Goal: Task Accomplishment & Management: Complete application form

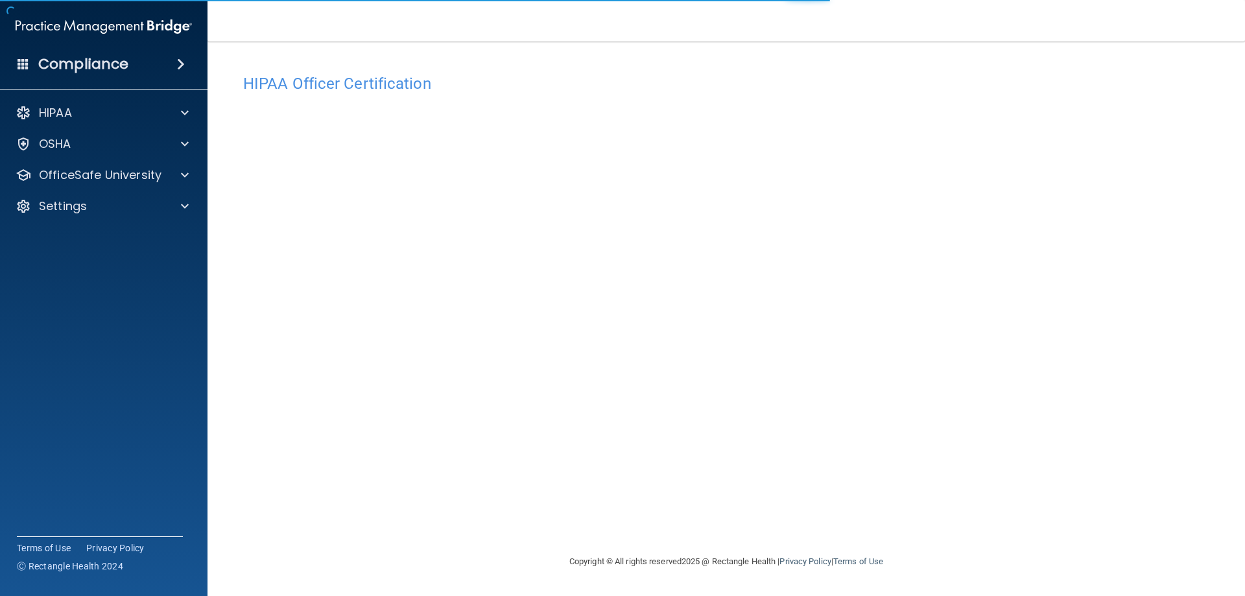
drag, startPoint x: 672, startPoint y: 280, endPoint x: 937, endPoint y: 13, distance: 376.4
click at [937, 13] on nav "Toggle navigation [PERSON_NAME] [EMAIL_ADDRESS][PERSON_NAME][DOMAIN_NAME] Manag…" at bounding box center [725, 20] width 1037 height 41
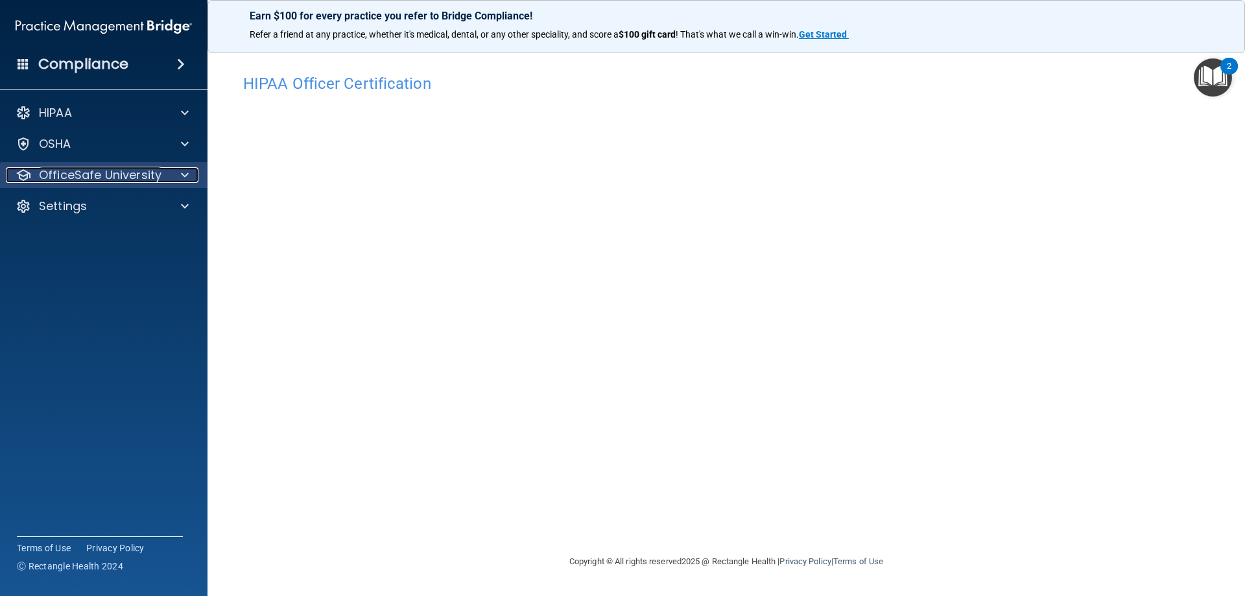
click at [114, 172] on p "OfficeSafe University" at bounding box center [100, 175] width 123 height 16
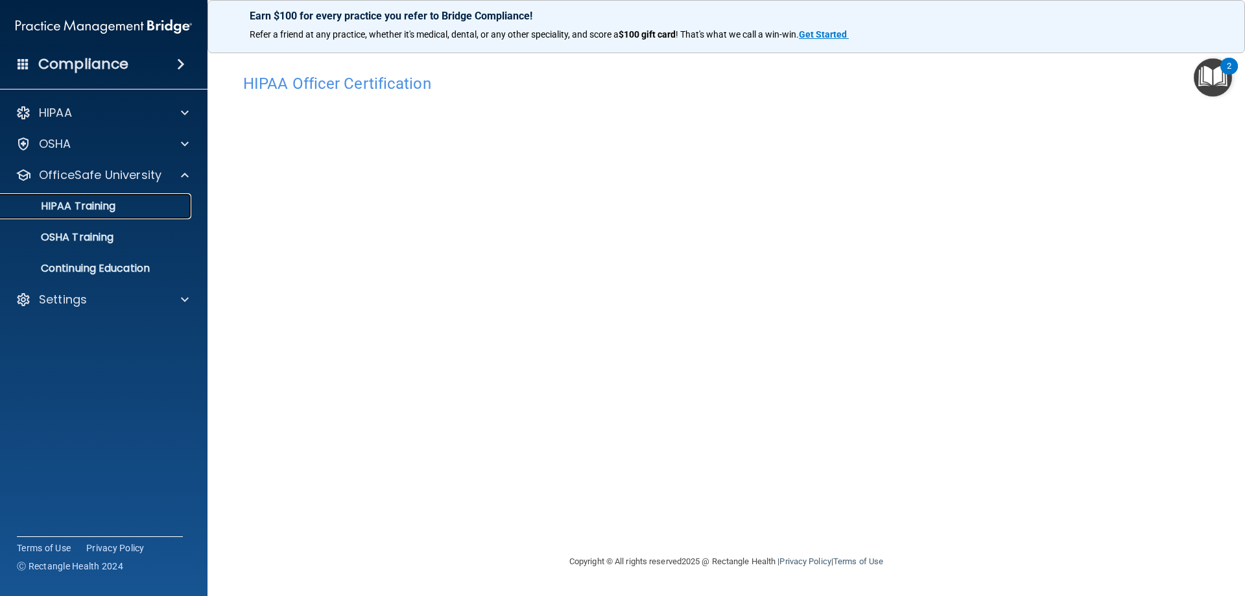
click at [94, 211] on p "HIPAA Training" at bounding box center [61, 206] width 107 height 13
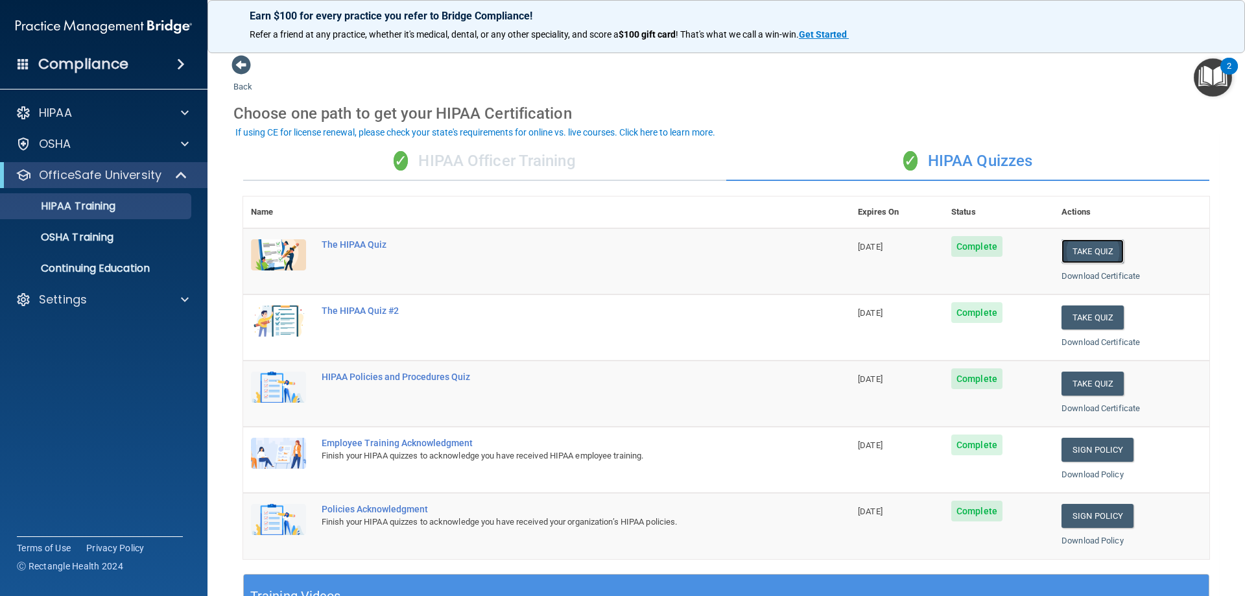
click at [1087, 246] on button "Take Quiz" at bounding box center [1092, 251] width 62 height 24
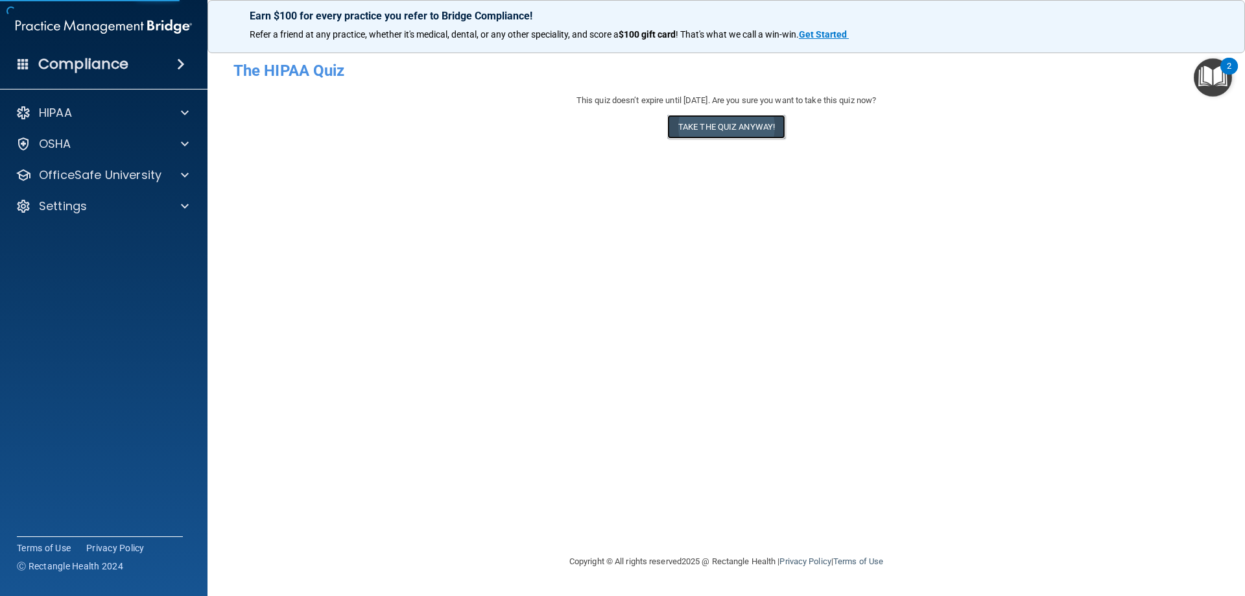
click at [736, 130] on button "Take the quiz anyway!" at bounding box center [726, 127] width 118 height 24
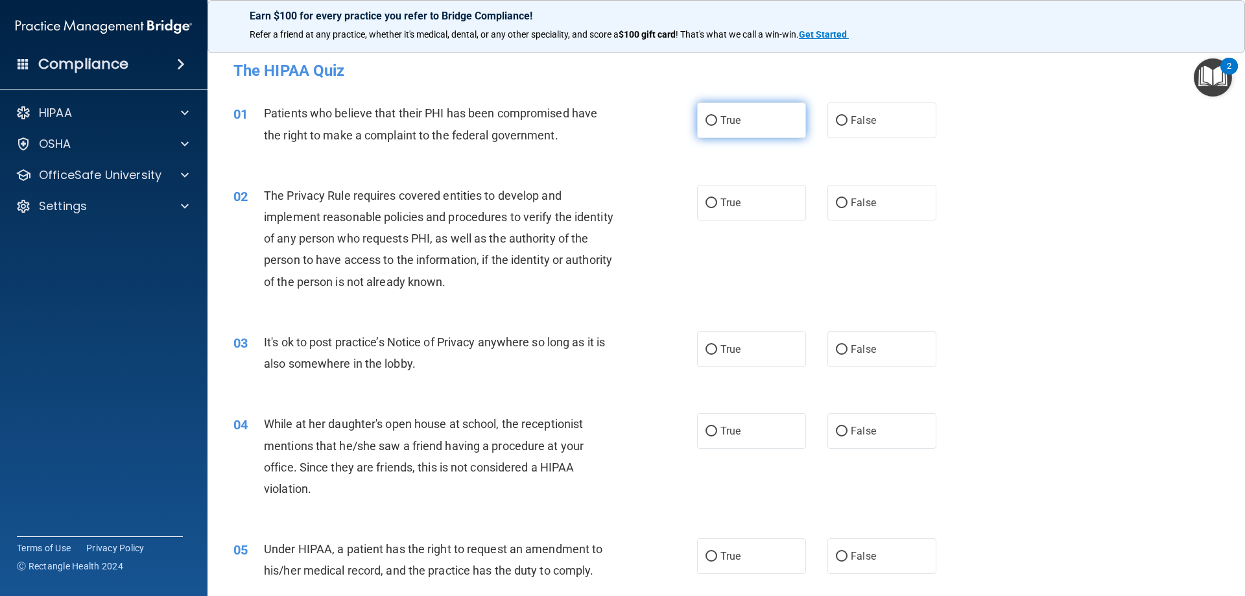
click at [705, 126] on input "True" at bounding box center [711, 121] width 12 height 10
radio input "true"
click at [735, 214] on label "True" at bounding box center [751, 203] width 109 height 36
click at [717, 208] on input "True" at bounding box center [711, 203] width 12 height 10
radio input "true"
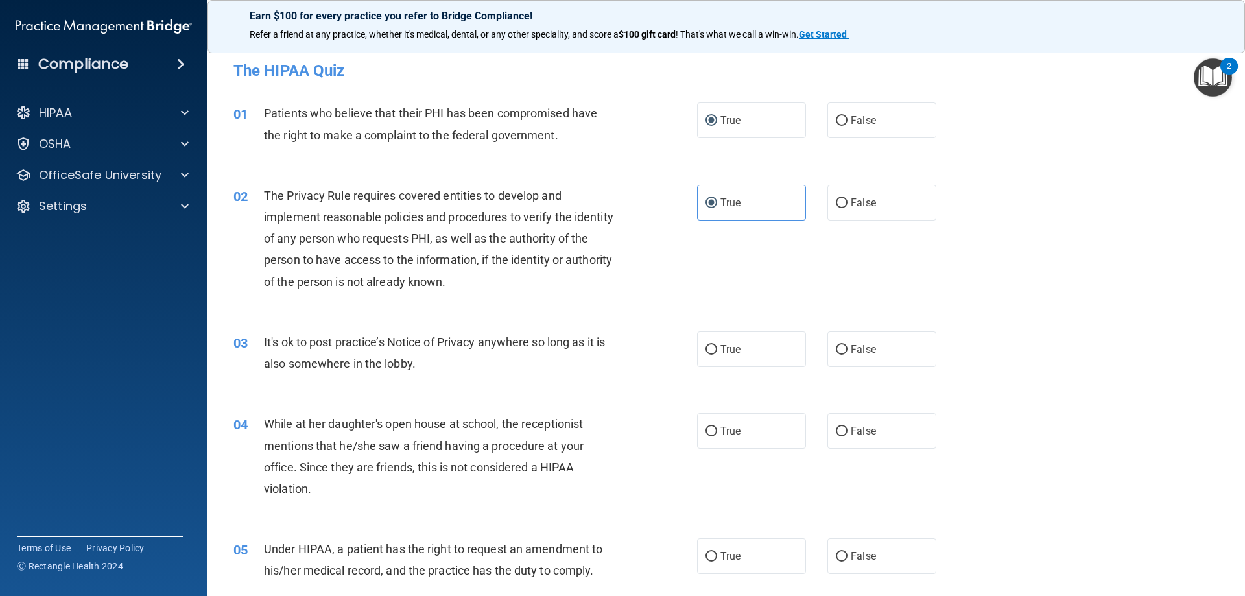
scroll to position [65, 0]
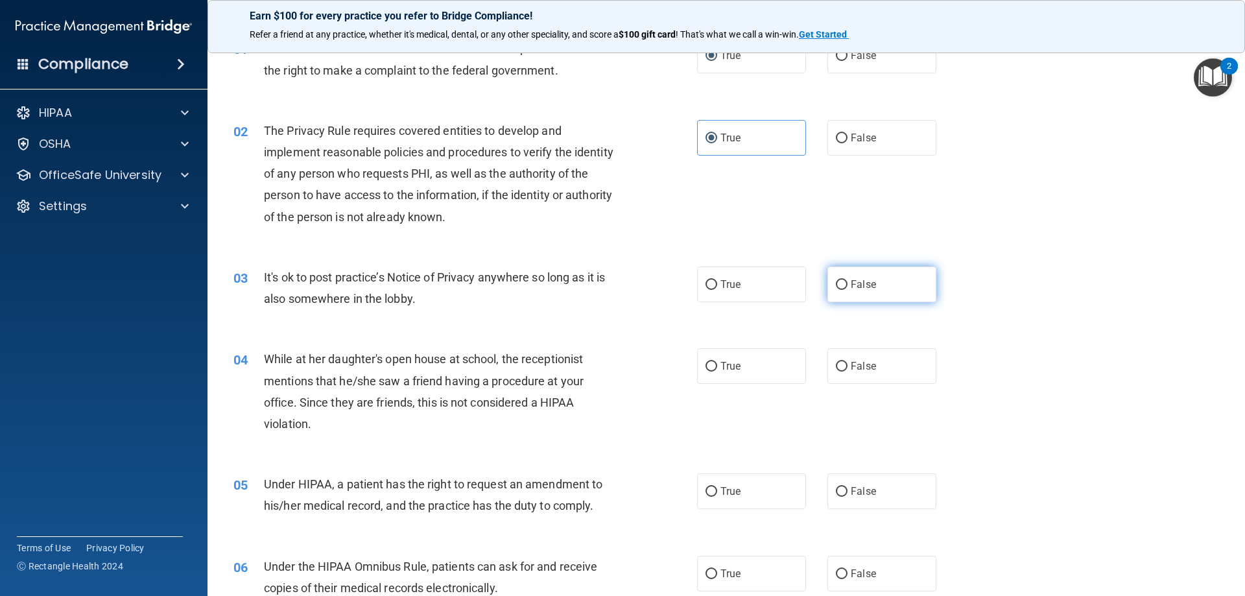
click at [873, 287] on label "False" at bounding box center [881, 284] width 109 height 36
click at [847, 287] on input "False" at bounding box center [842, 285] width 12 height 10
radio input "true"
click at [743, 377] on label "True" at bounding box center [751, 366] width 109 height 36
click at [717, 372] on input "True" at bounding box center [711, 367] width 12 height 10
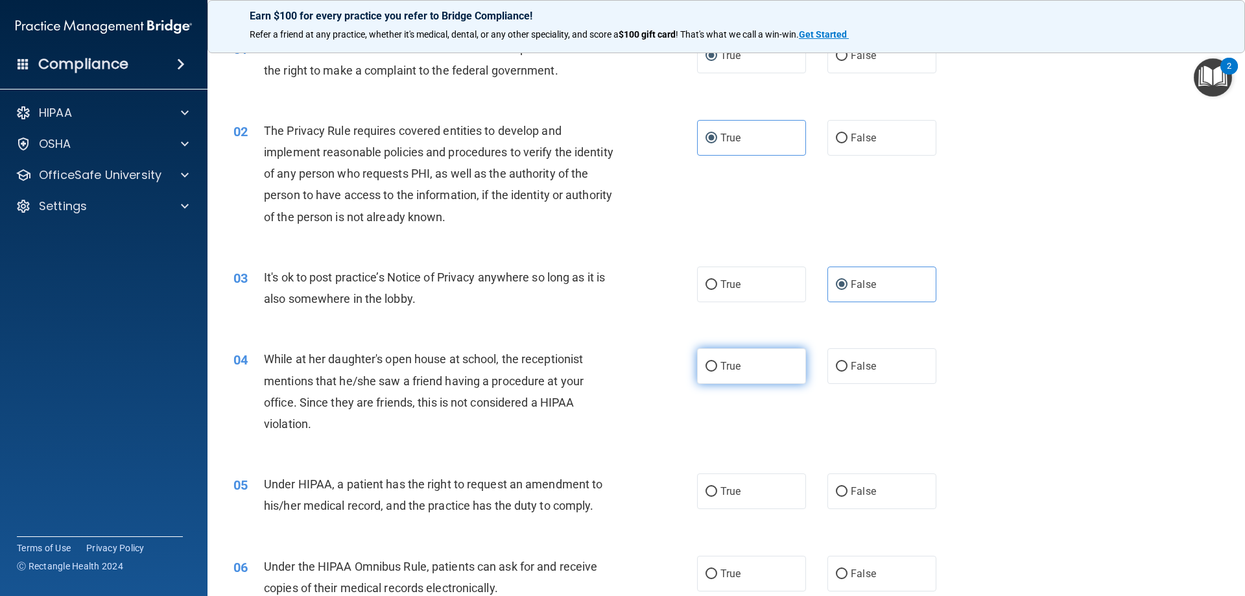
radio input "true"
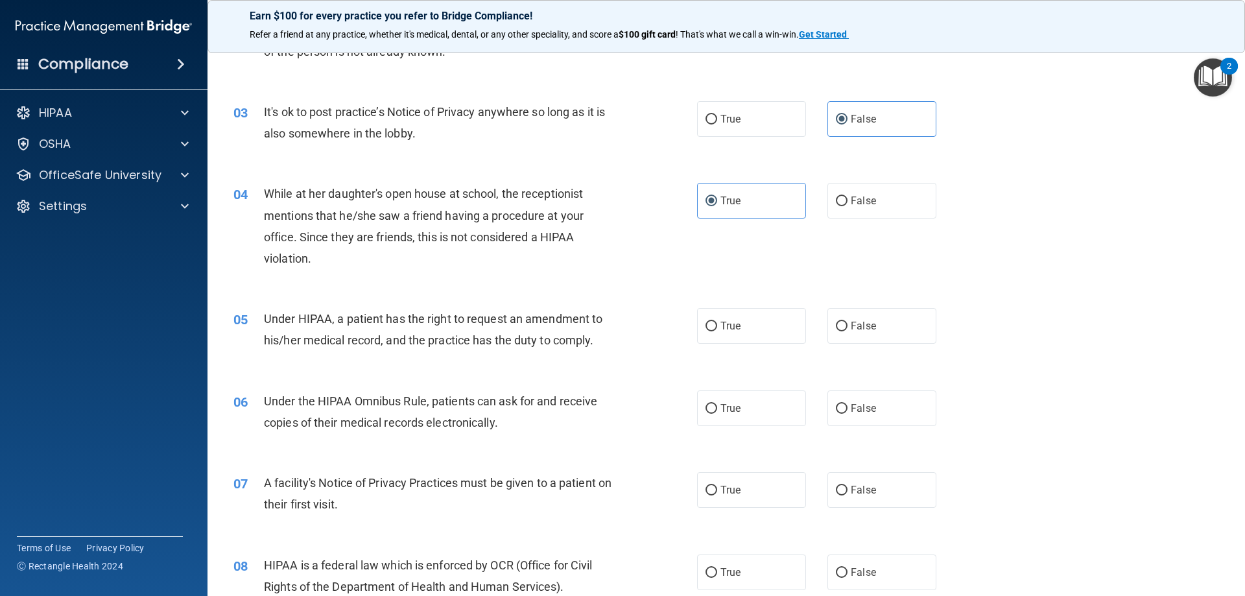
scroll to position [259, 0]
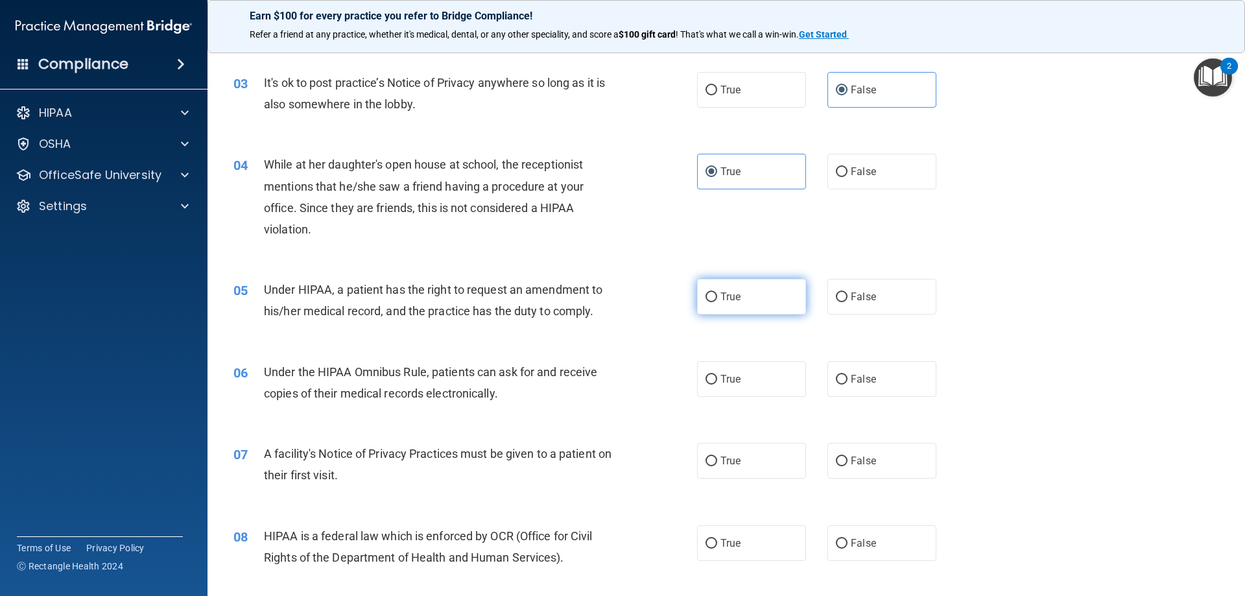
click at [720, 297] on span "True" at bounding box center [730, 296] width 20 height 12
click at [717, 297] on input "True" at bounding box center [711, 297] width 12 height 10
radio input "true"
click at [851, 376] on span "False" at bounding box center [863, 379] width 25 height 12
click at [847, 376] on input "False" at bounding box center [842, 380] width 12 height 10
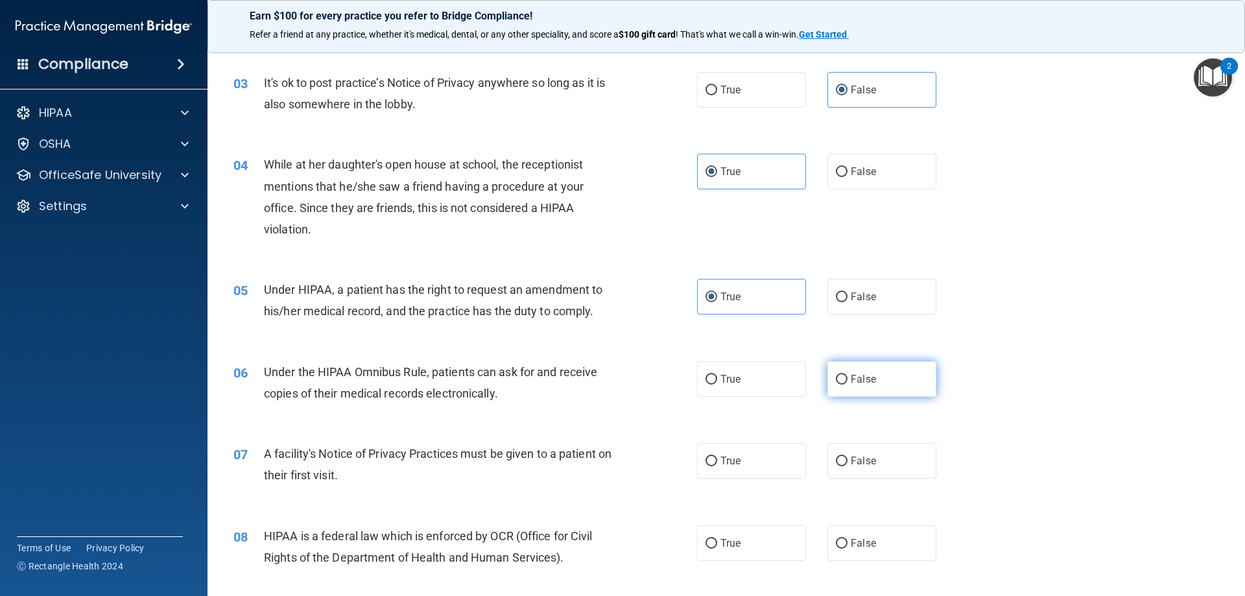
radio input "true"
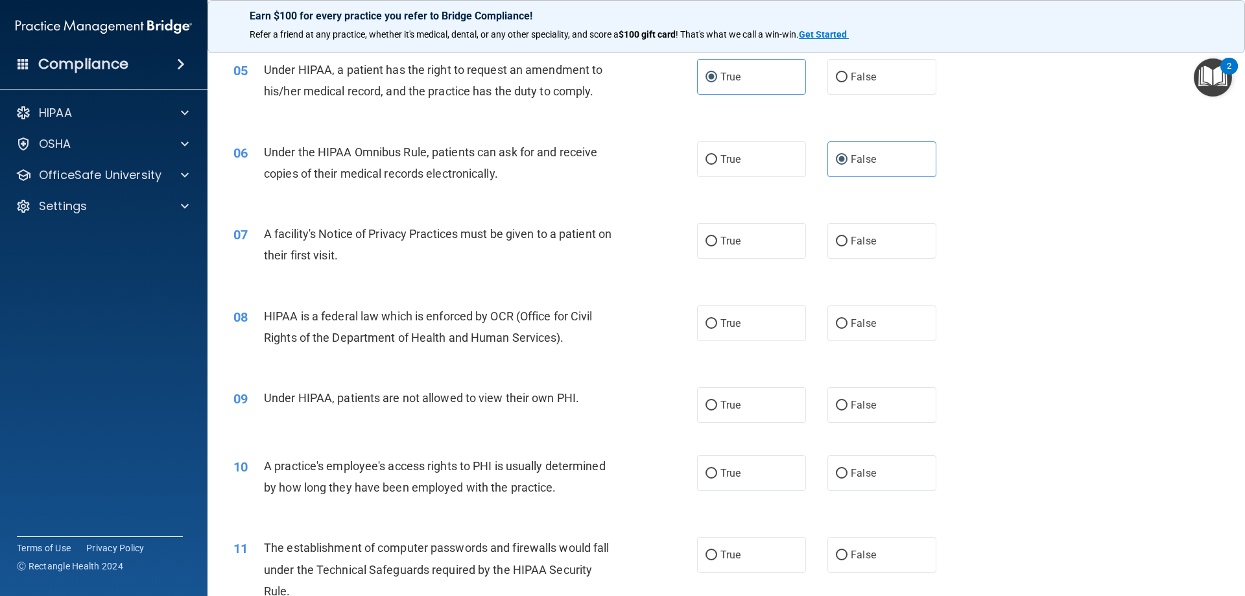
scroll to position [584, 0]
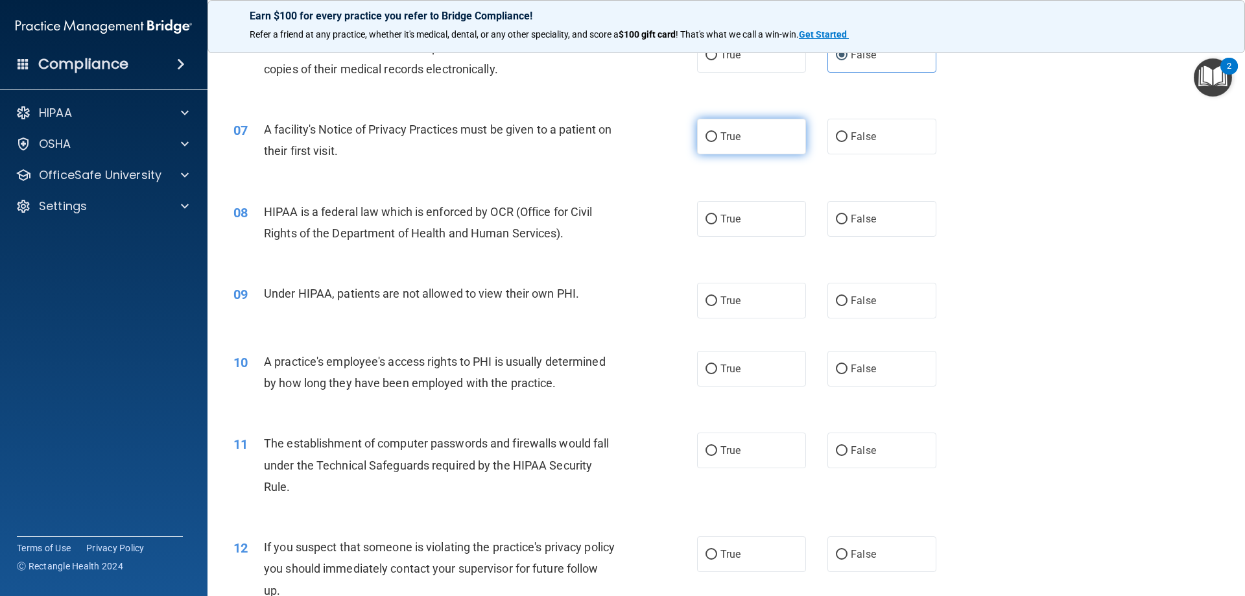
click at [747, 146] on label "True" at bounding box center [751, 137] width 109 height 36
click at [717, 142] on input "True" at bounding box center [711, 137] width 12 height 10
radio input "true"
click at [753, 228] on label "True" at bounding box center [751, 219] width 109 height 36
click at [717, 224] on input "True" at bounding box center [711, 220] width 12 height 10
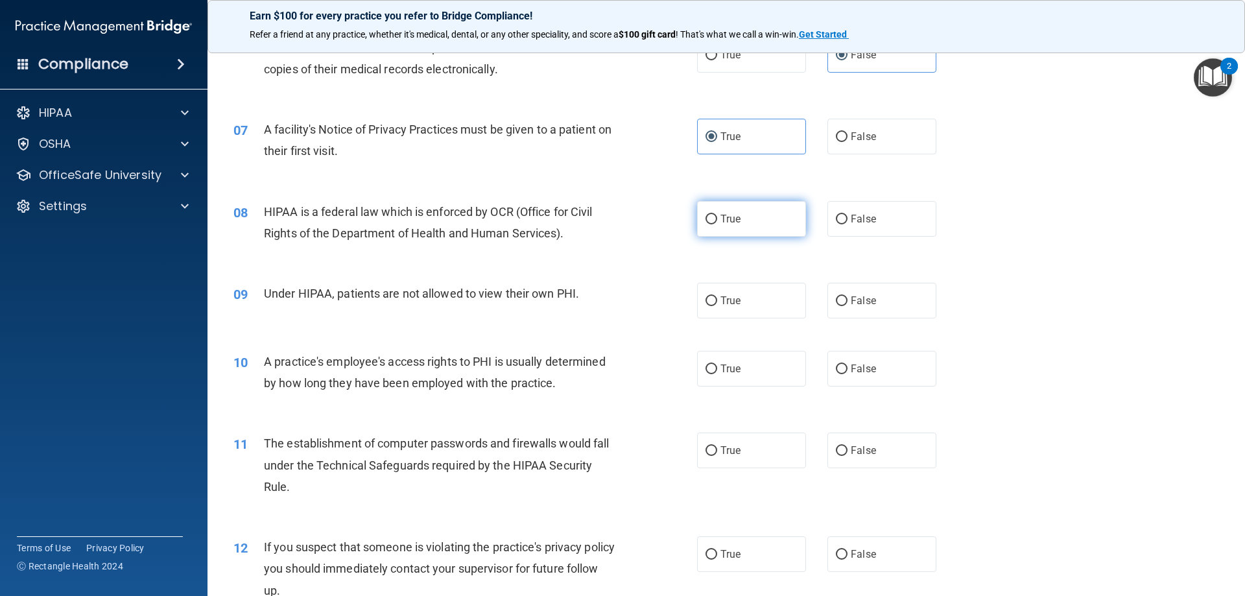
radio input "true"
click at [895, 311] on label "False" at bounding box center [881, 301] width 109 height 36
click at [847, 306] on input "False" at bounding box center [842, 301] width 12 height 10
radio input "true"
click at [750, 374] on label "True" at bounding box center [751, 369] width 109 height 36
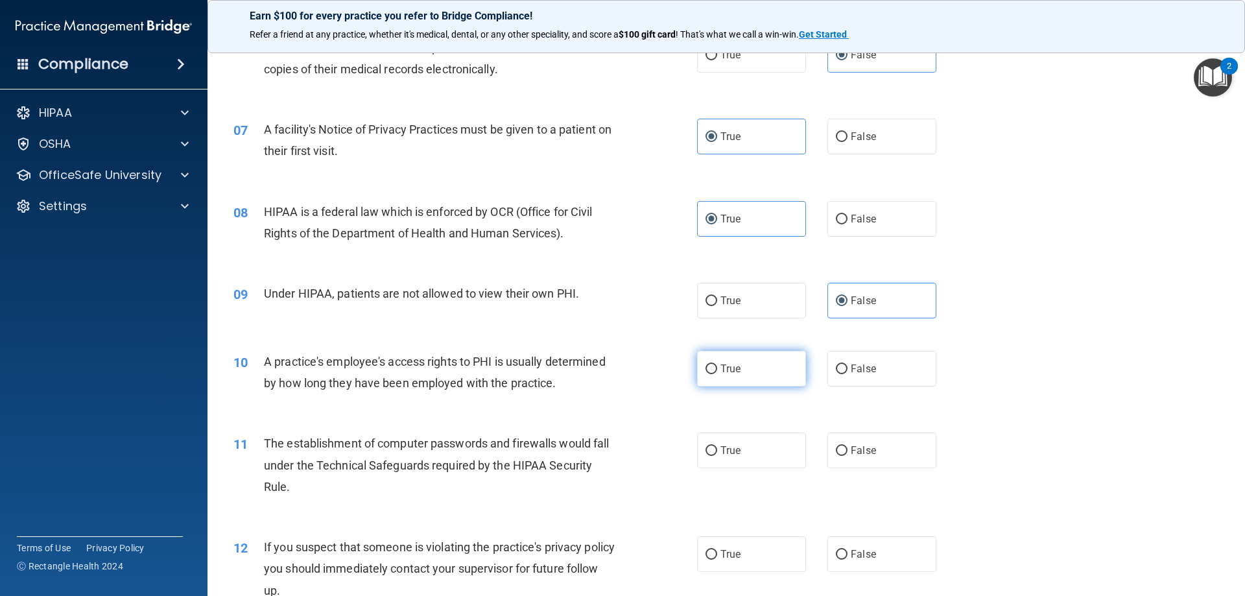
click at [717, 374] on input "True" at bounding box center [711, 369] width 12 height 10
radio input "true"
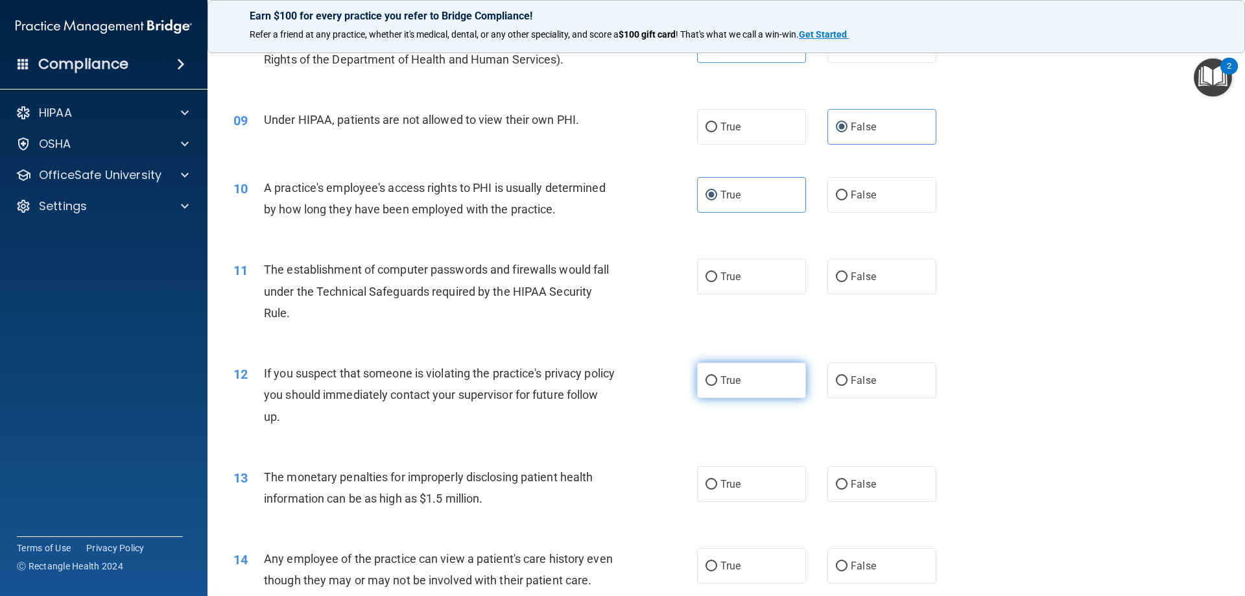
scroll to position [778, 0]
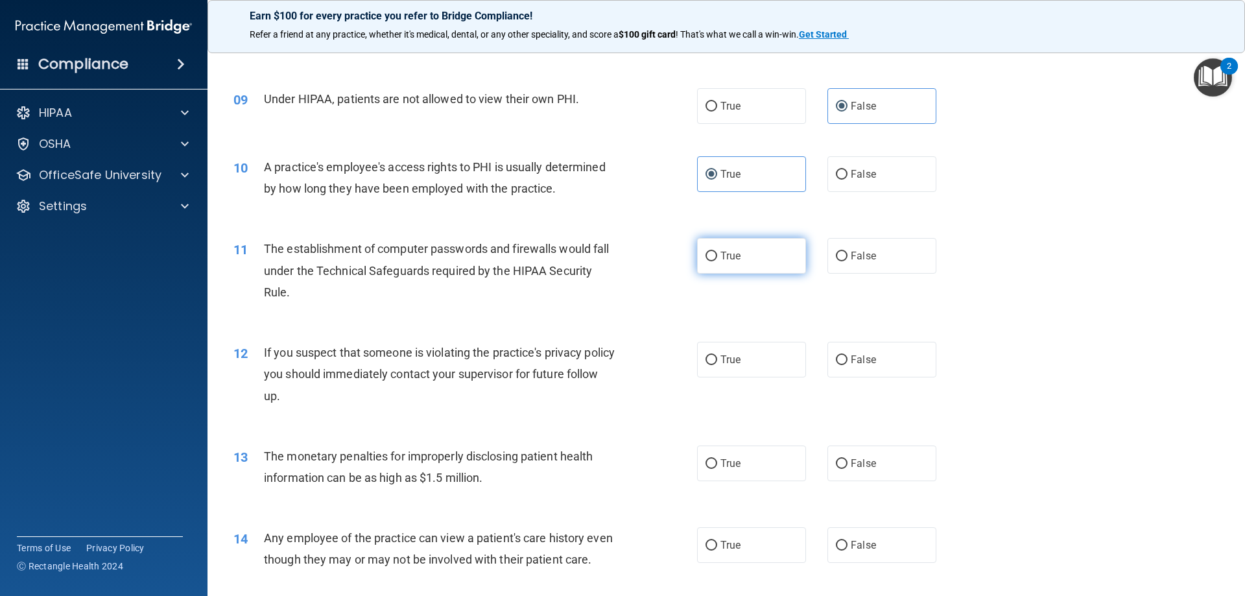
click at [770, 249] on label "True" at bounding box center [751, 256] width 109 height 36
click at [717, 252] on input "True" at bounding box center [711, 257] width 12 height 10
radio input "true"
click at [766, 361] on label "True" at bounding box center [751, 360] width 109 height 36
click at [717, 361] on input "True" at bounding box center [711, 360] width 12 height 10
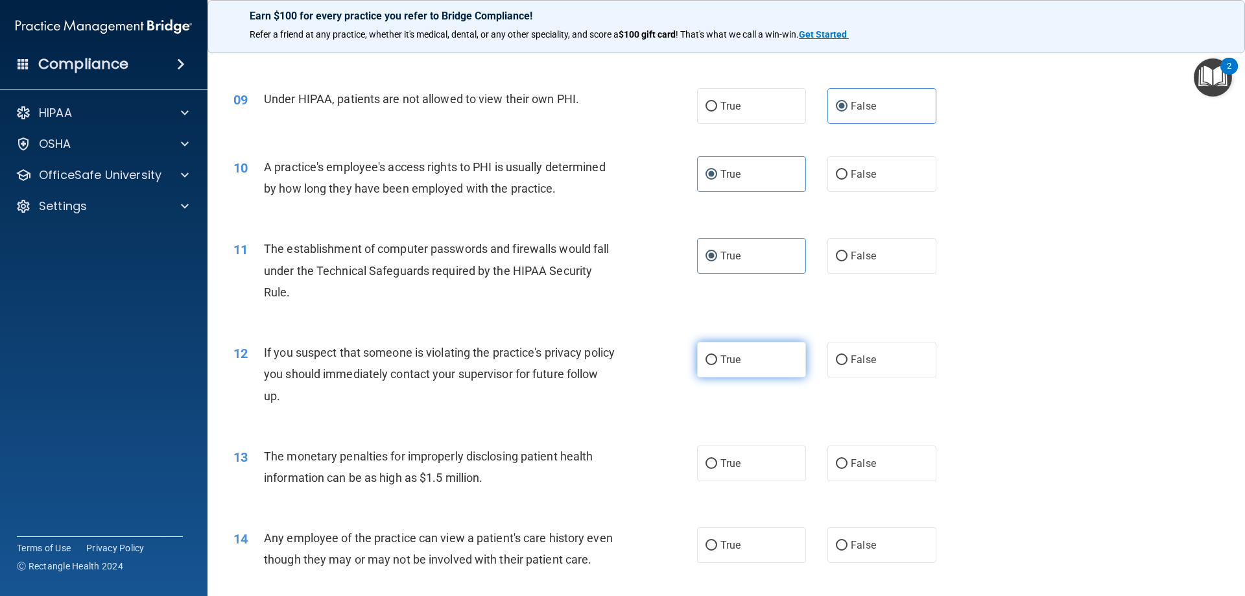
radio input "true"
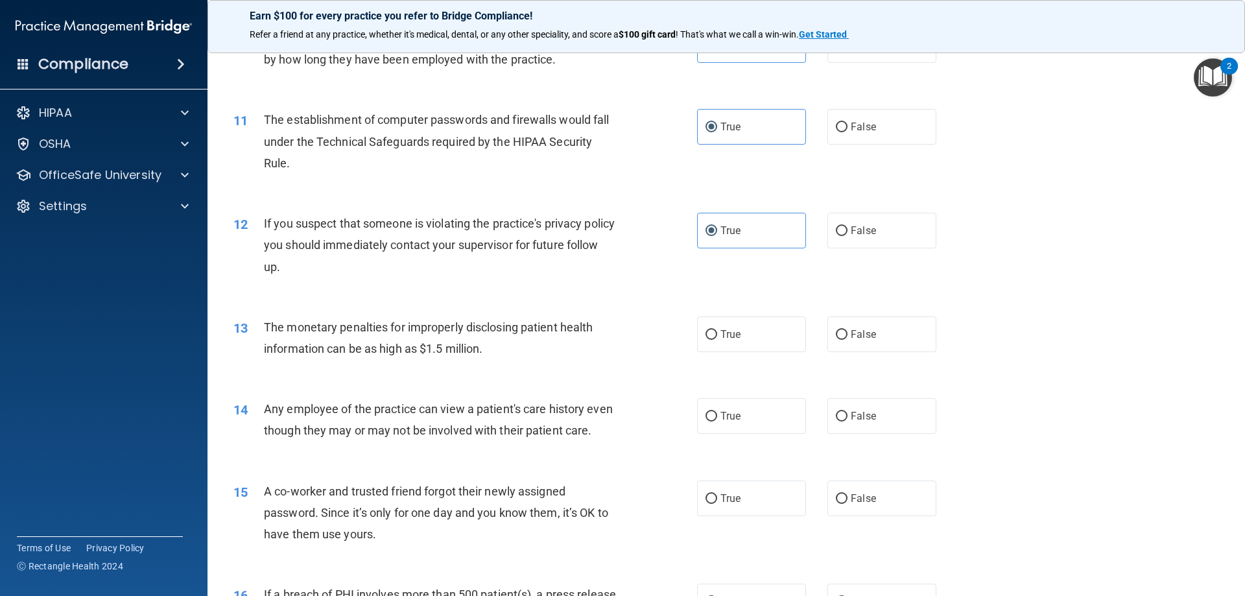
scroll to position [908, 0]
click at [740, 340] on label "True" at bounding box center [751, 334] width 109 height 36
click at [717, 339] on input "True" at bounding box center [711, 334] width 12 height 10
radio input "true"
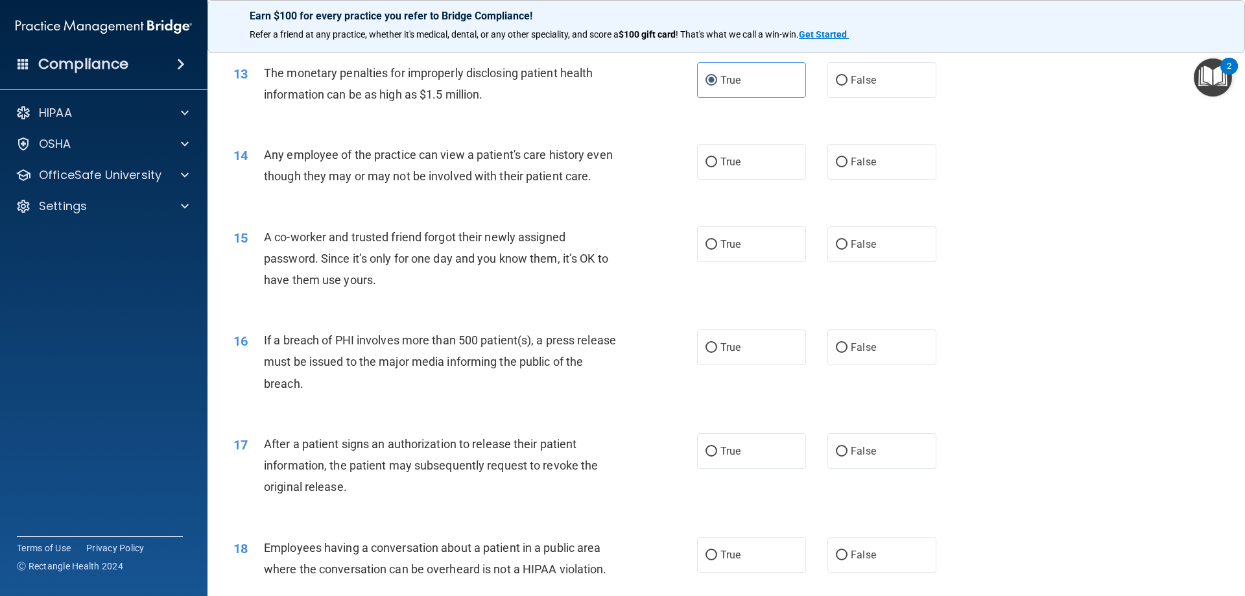
scroll to position [1167, 0]
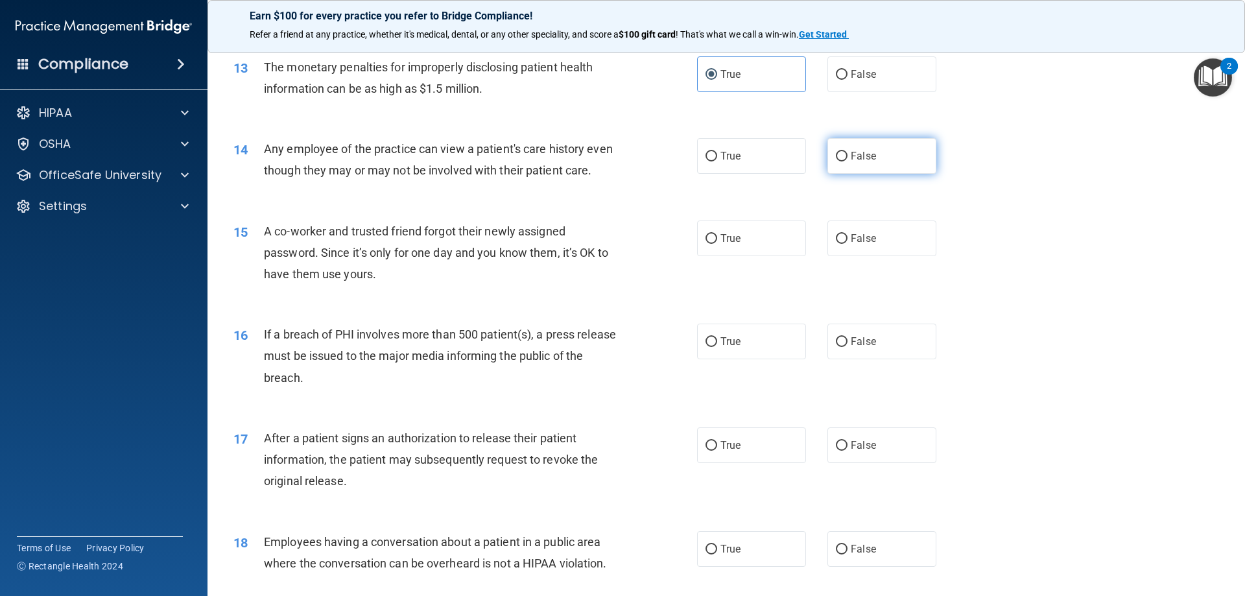
click at [844, 151] on label "False" at bounding box center [881, 156] width 109 height 36
click at [844, 152] on input "False" at bounding box center [842, 157] width 12 height 10
radio input "true"
click at [842, 256] on label "False" at bounding box center [881, 238] width 109 height 36
click at [842, 244] on input "False" at bounding box center [842, 239] width 12 height 10
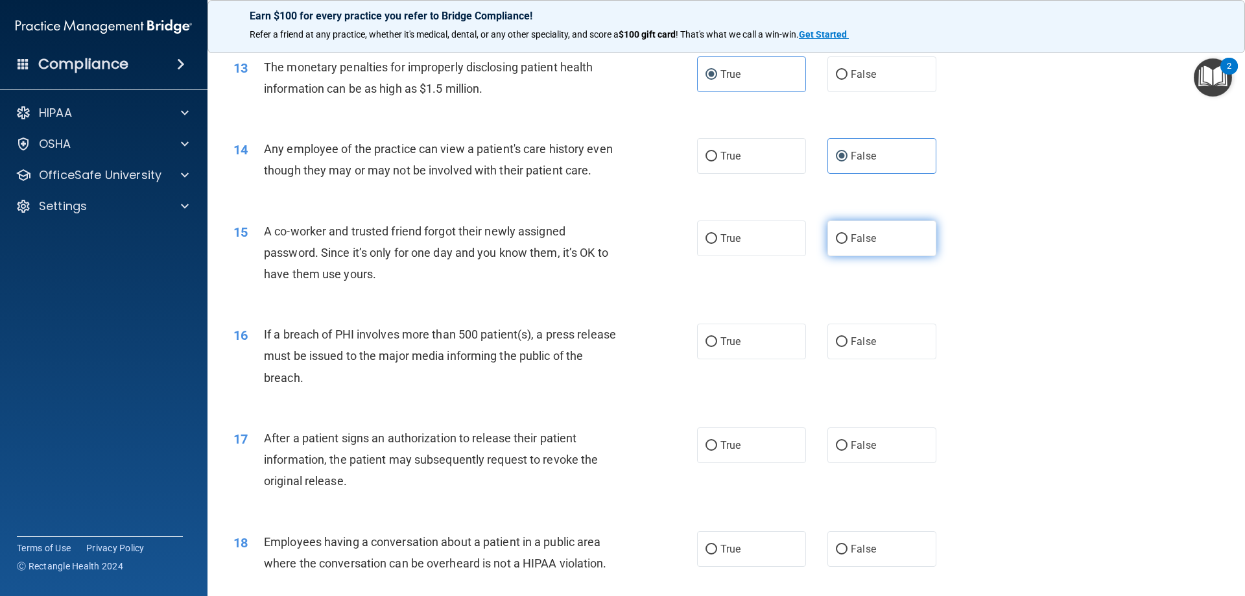
radio input "true"
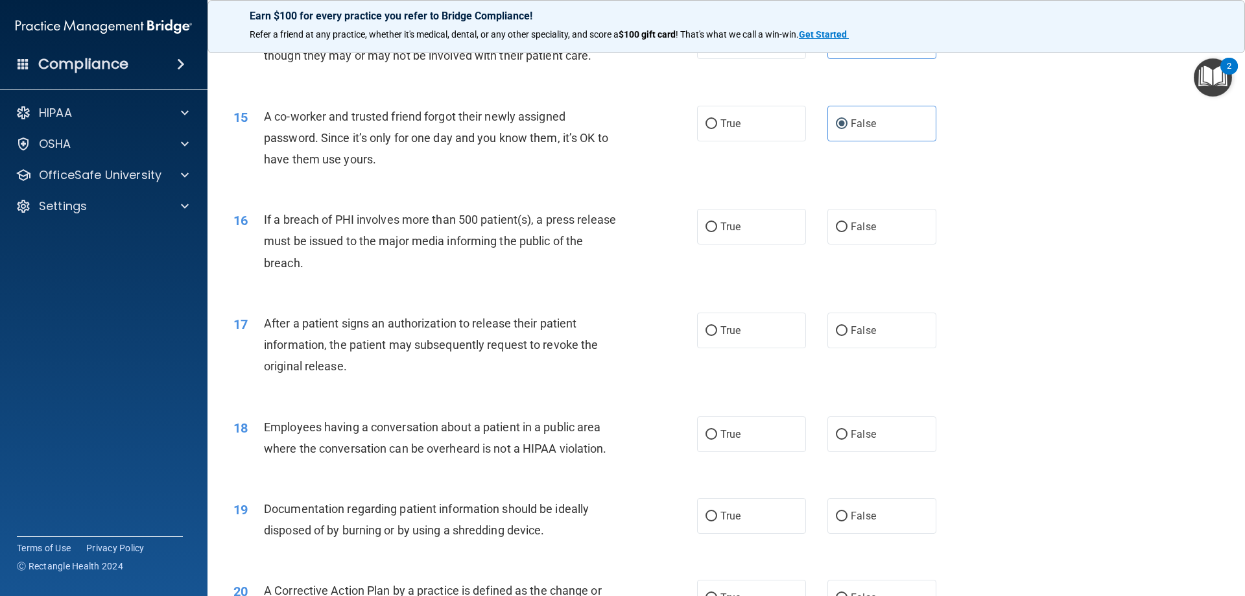
scroll to position [1297, 0]
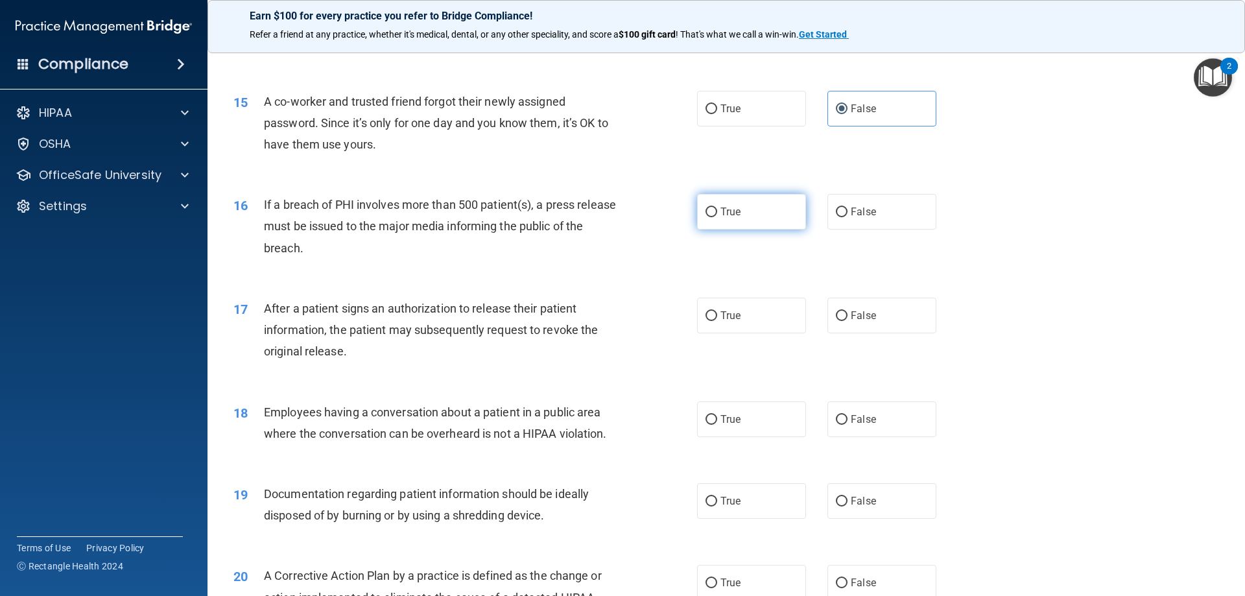
click at [777, 230] on label "True" at bounding box center [751, 212] width 109 height 36
click at [717, 217] on input "True" at bounding box center [711, 212] width 12 height 10
radio input "true"
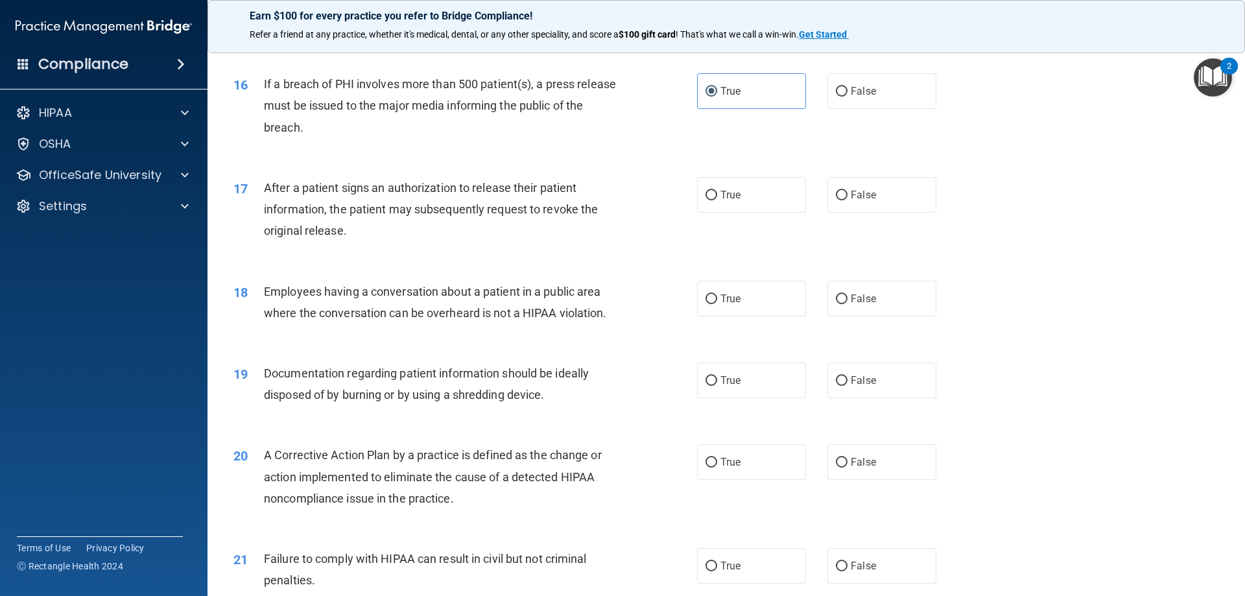
scroll to position [1426, 0]
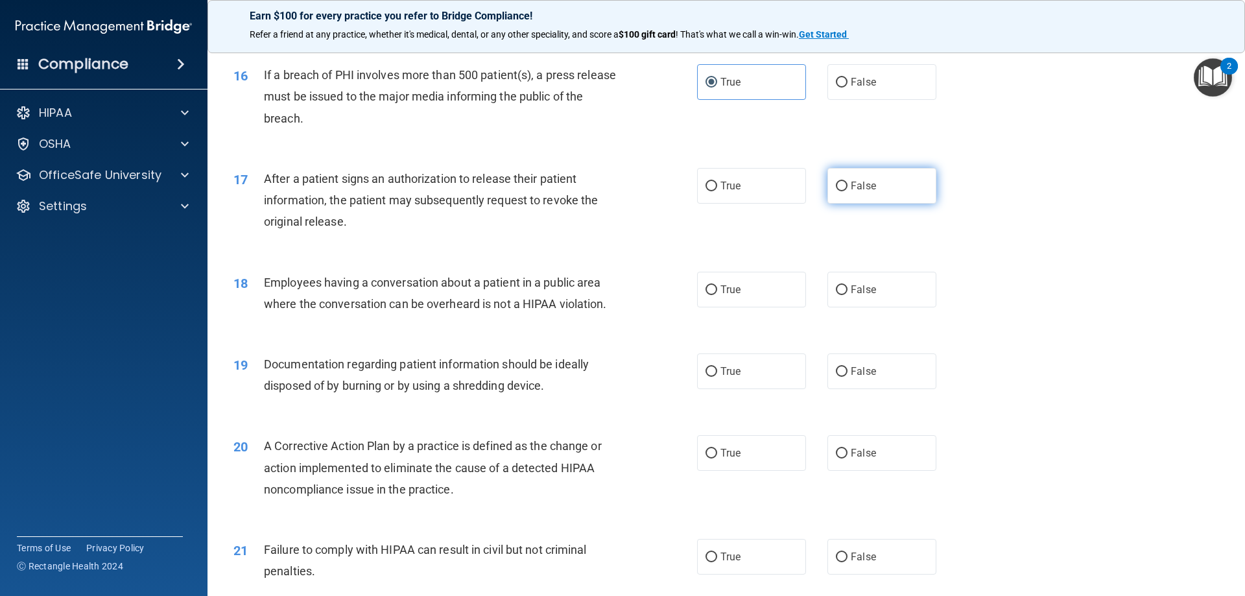
click at [869, 204] on label "False" at bounding box center [881, 186] width 109 height 36
click at [847, 191] on input "False" at bounding box center [842, 187] width 12 height 10
radio input "true"
click at [794, 204] on label "True" at bounding box center [751, 186] width 109 height 36
click at [717, 191] on input "True" at bounding box center [711, 187] width 12 height 10
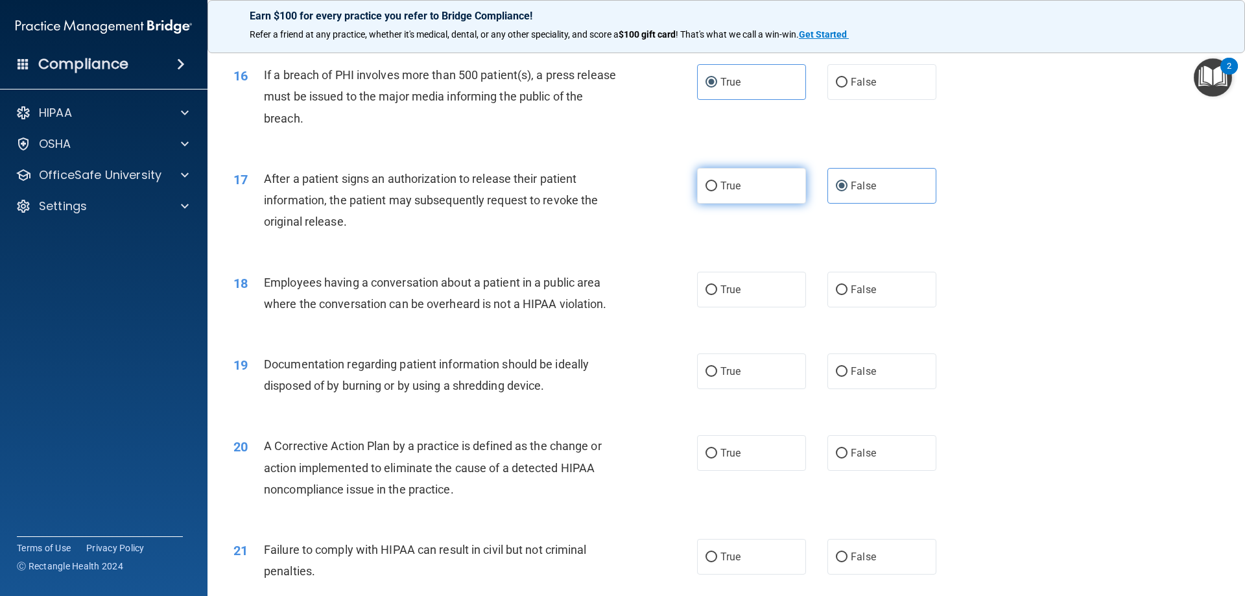
radio input "true"
radio input "false"
click at [855, 307] on label "False" at bounding box center [881, 290] width 109 height 36
click at [847, 295] on input "False" at bounding box center [842, 290] width 12 height 10
radio input "true"
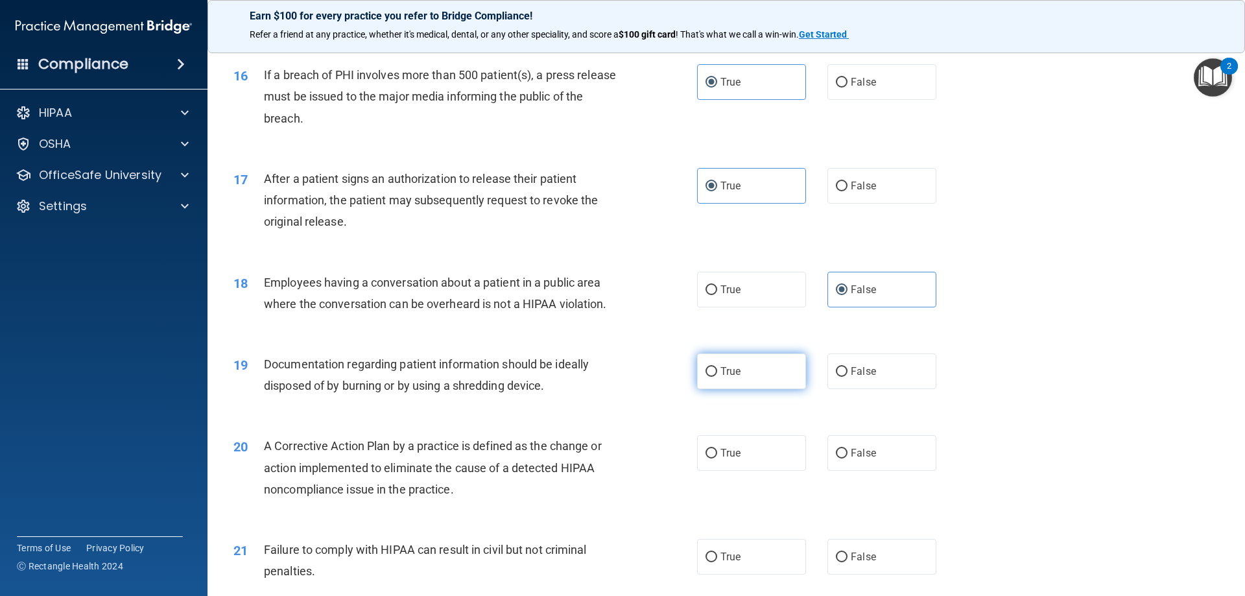
click at [752, 389] on label "True" at bounding box center [751, 371] width 109 height 36
click at [717, 377] on input "True" at bounding box center [711, 372] width 12 height 10
radio input "true"
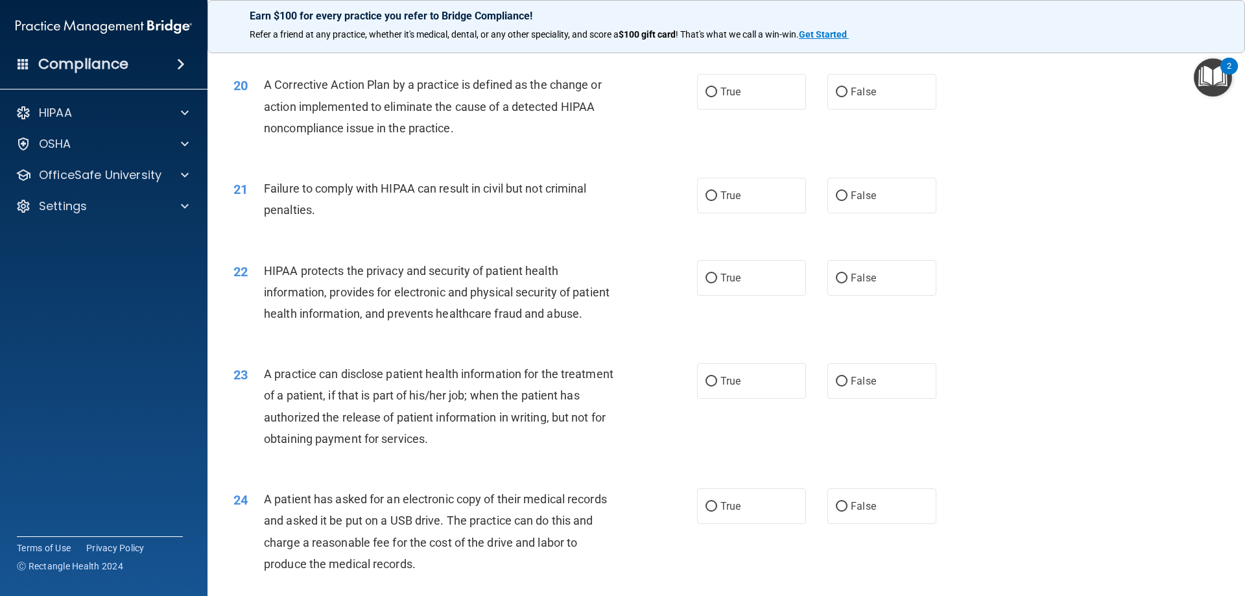
scroll to position [1751, 0]
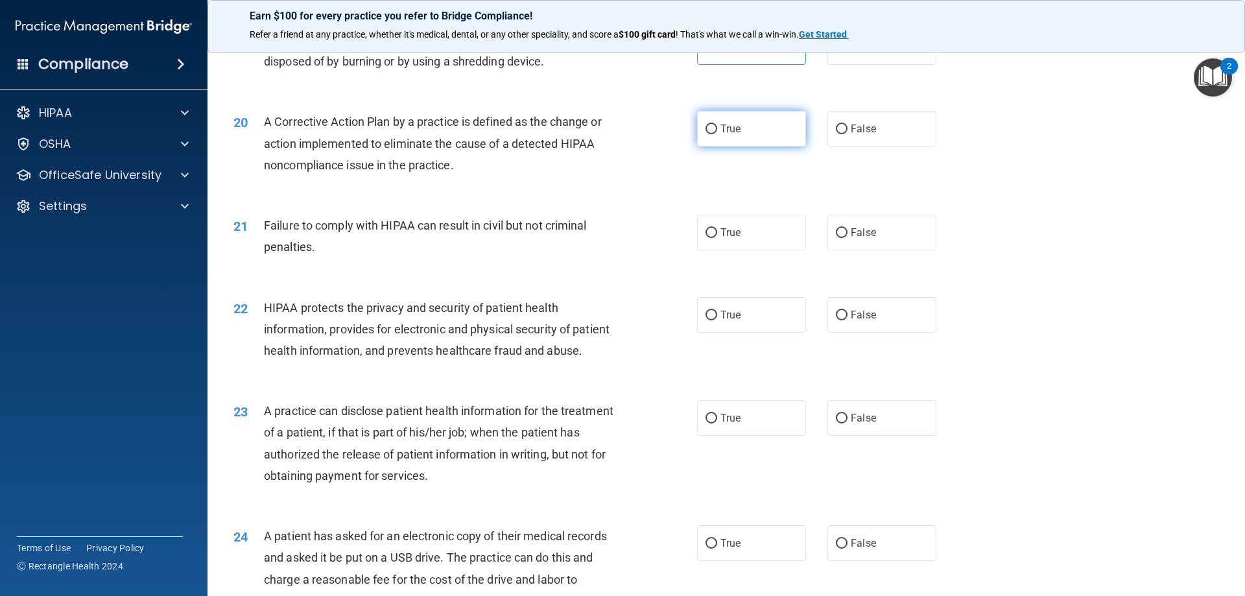
click at [755, 147] on label "True" at bounding box center [751, 129] width 109 height 36
click at [717, 134] on input "True" at bounding box center [711, 129] width 12 height 10
radio input "true"
click at [895, 250] on label "False" at bounding box center [881, 233] width 109 height 36
click at [847, 238] on input "False" at bounding box center [842, 233] width 12 height 10
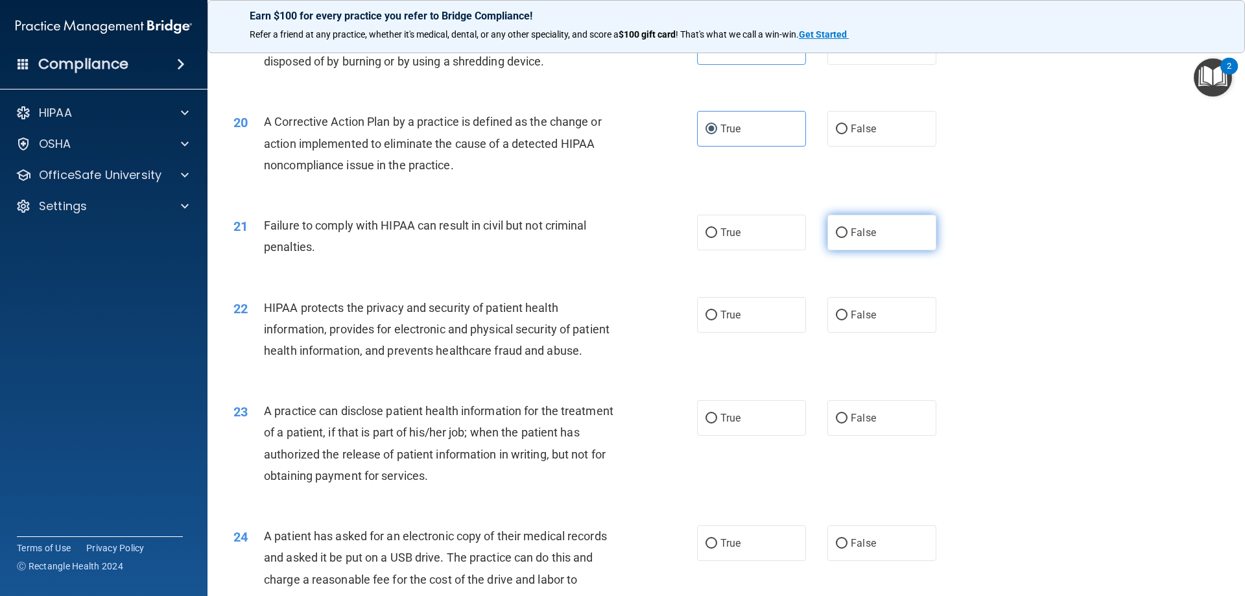
radio input "true"
click at [785, 250] on label "True" at bounding box center [751, 233] width 109 height 36
click at [717, 238] on input "True" at bounding box center [711, 233] width 12 height 10
radio input "true"
click at [877, 250] on label "False" at bounding box center [881, 233] width 109 height 36
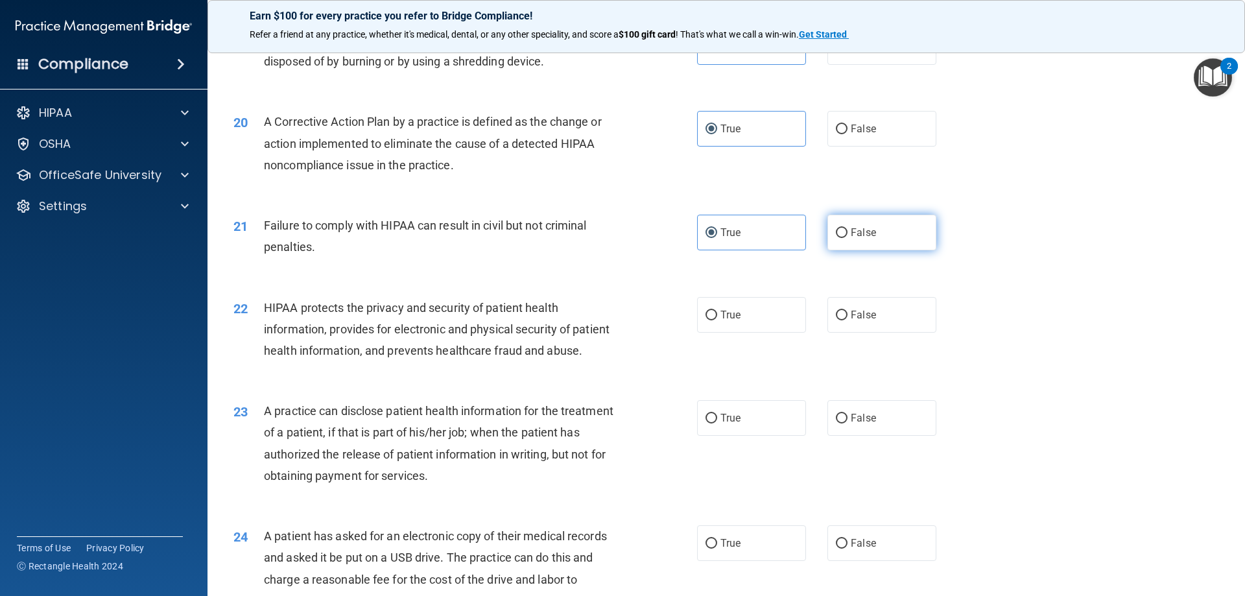
click at [847, 238] on input "False" at bounding box center [842, 233] width 12 height 10
radio input "true"
radio input "false"
drag, startPoint x: 869, startPoint y: 314, endPoint x: 864, endPoint y: 331, distance: 17.6
click at [868, 320] on div "22 HIPAA protects the privacy and security of patient health information, provi…" at bounding box center [726, 333] width 1005 height 104
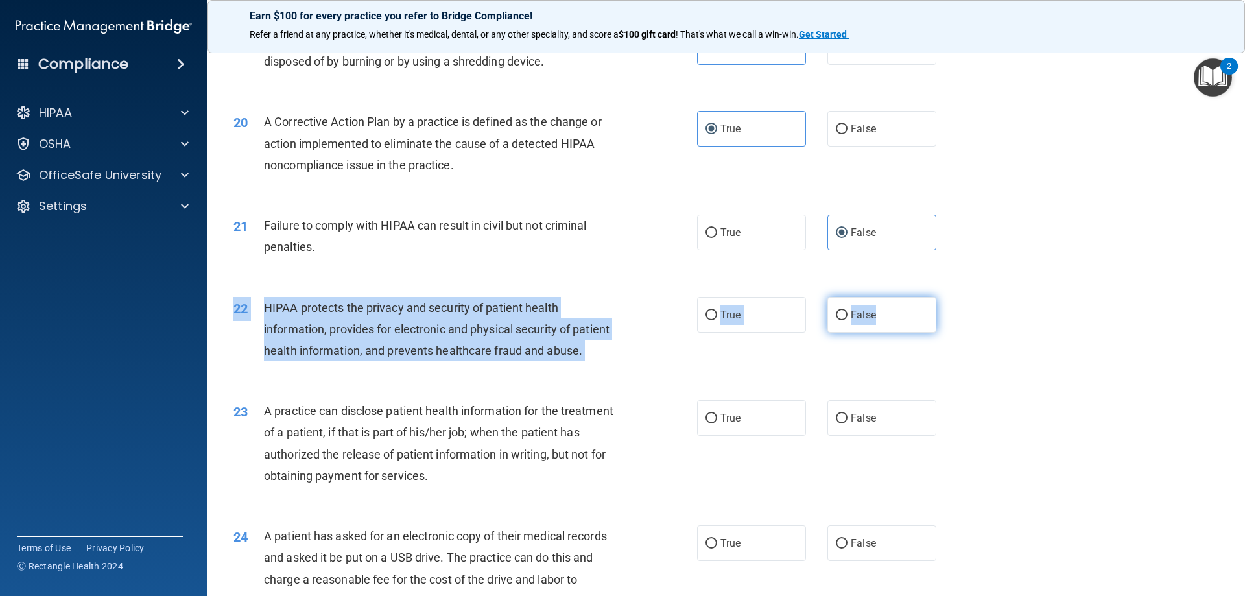
click at [864, 321] on span "False" at bounding box center [863, 315] width 25 height 12
click at [847, 320] on input "False" at bounding box center [842, 316] width 12 height 10
radio input "true"
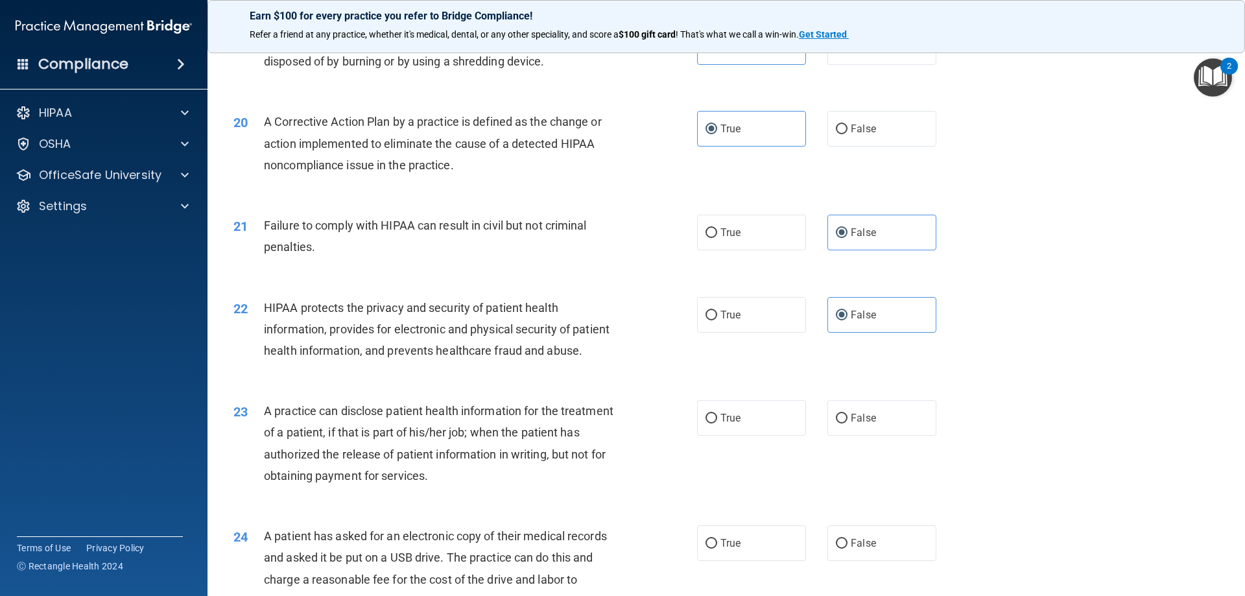
click at [1079, 302] on div "22 HIPAA protects the privacy and security of patient health information, provi…" at bounding box center [726, 333] width 1005 height 104
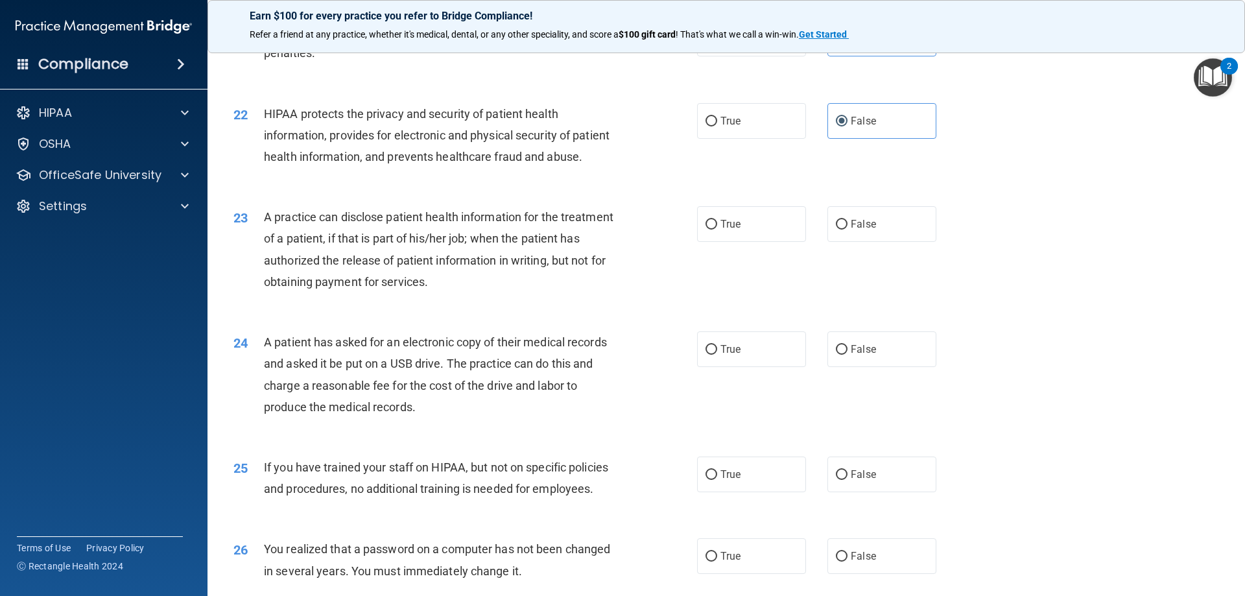
scroll to position [1945, 0]
click at [843, 241] on label "False" at bounding box center [881, 224] width 109 height 36
click at [843, 229] on input "False" at bounding box center [842, 224] width 12 height 10
radio input "true"
click at [739, 366] on label "True" at bounding box center [751, 349] width 109 height 36
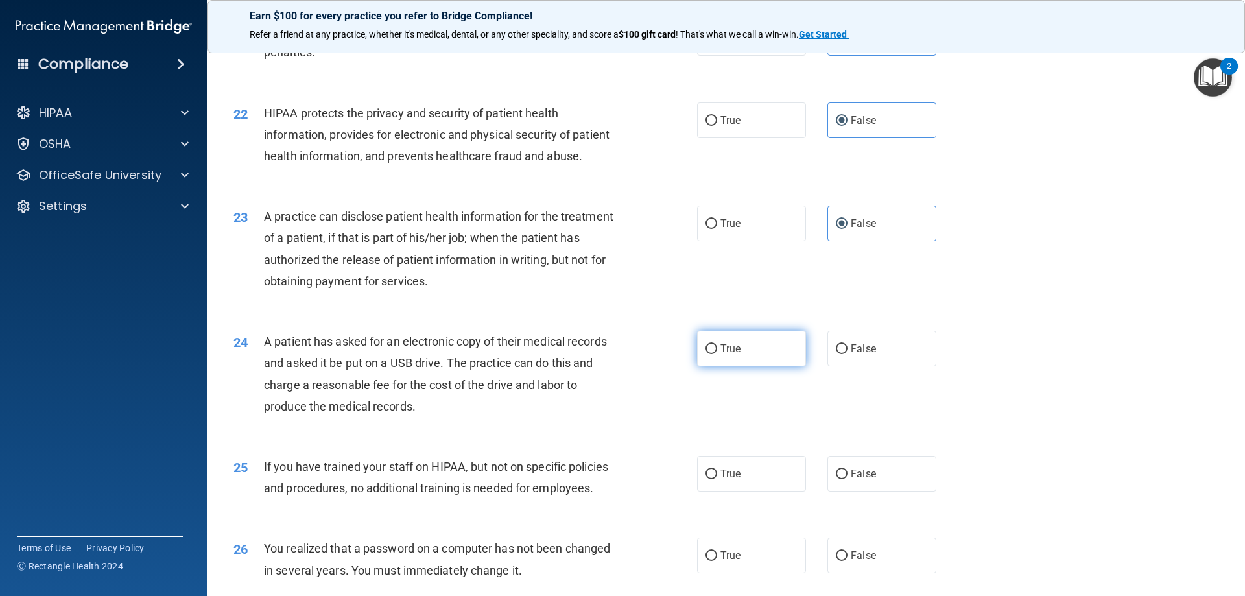
click at [717, 354] on input "True" at bounding box center [711, 349] width 12 height 10
radio input "true"
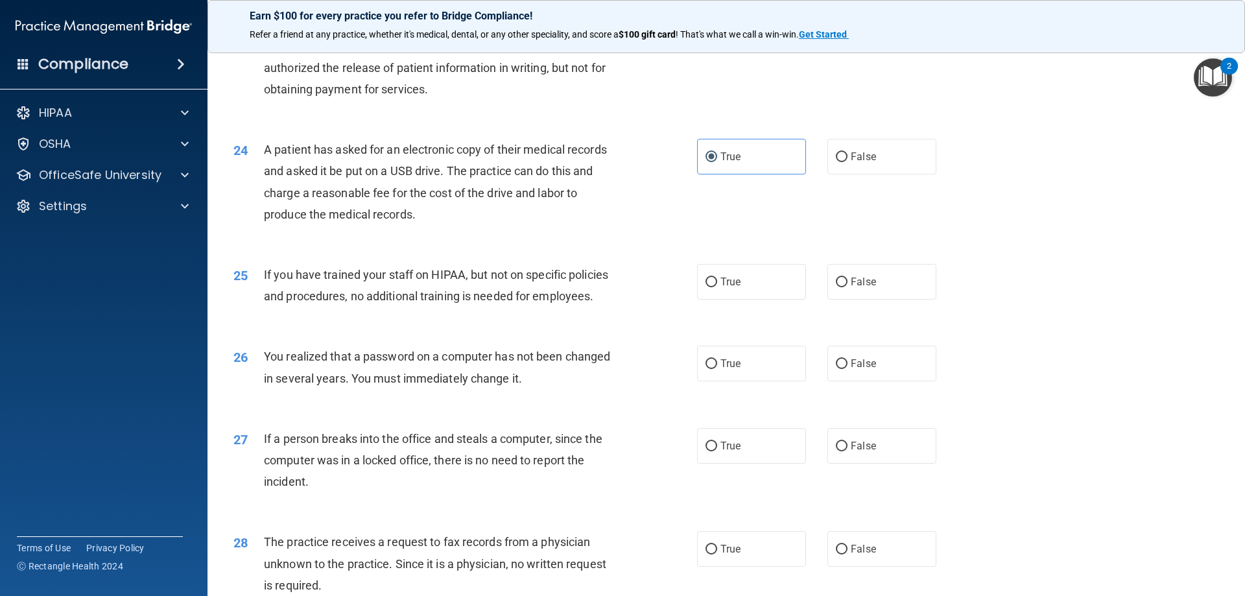
scroll to position [2140, 0]
click at [855, 297] on label "False" at bounding box center [881, 279] width 109 height 36
click at [847, 285] on input "False" at bounding box center [842, 280] width 12 height 10
radio input "true"
click at [720, 379] on label "True" at bounding box center [751, 361] width 109 height 36
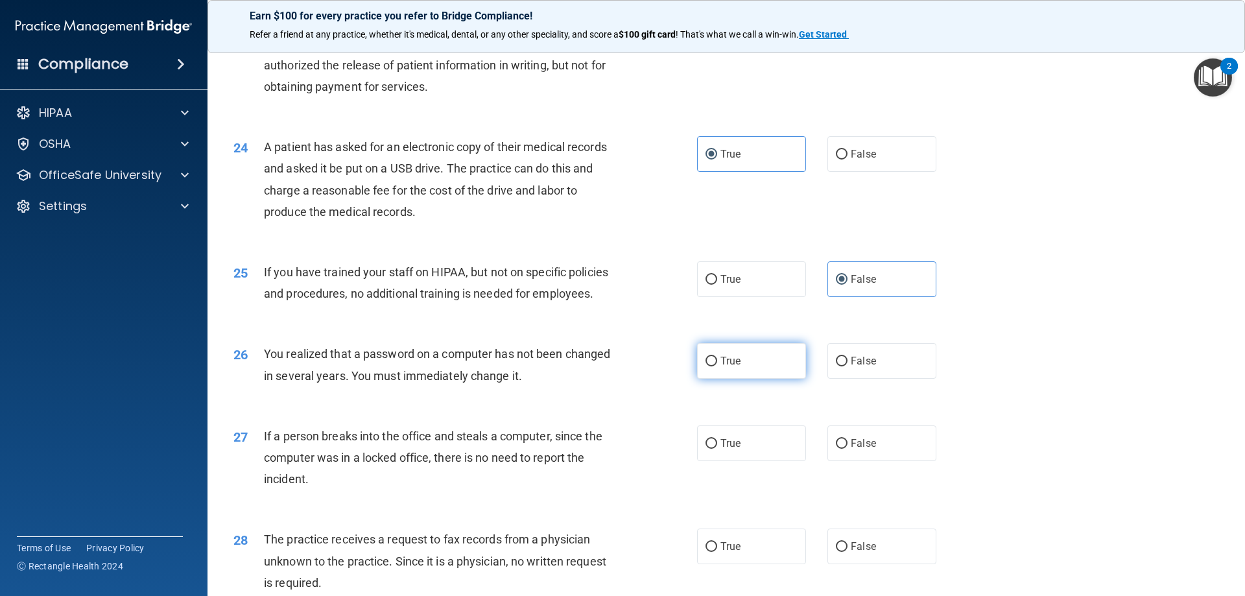
click at [717, 366] on input "True" at bounding box center [711, 362] width 12 height 10
radio input "true"
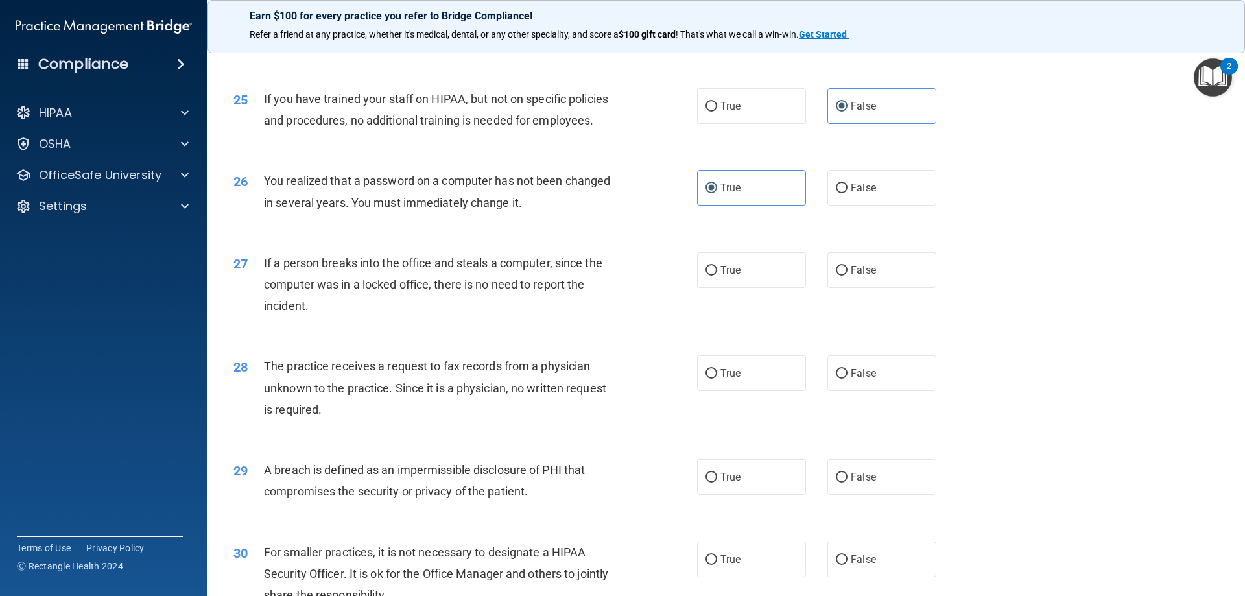
scroll to position [2334, 0]
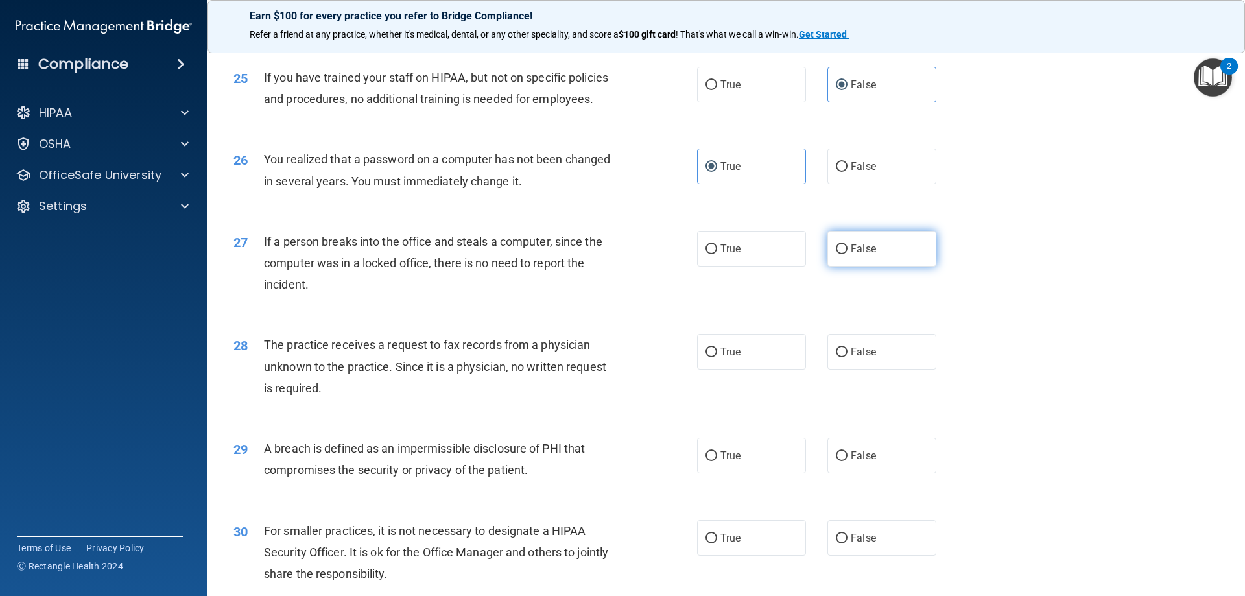
click at [856, 266] on label "False" at bounding box center [881, 249] width 109 height 36
click at [847, 254] on input "False" at bounding box center [842, 249] width 12 height 10
radio input "true"
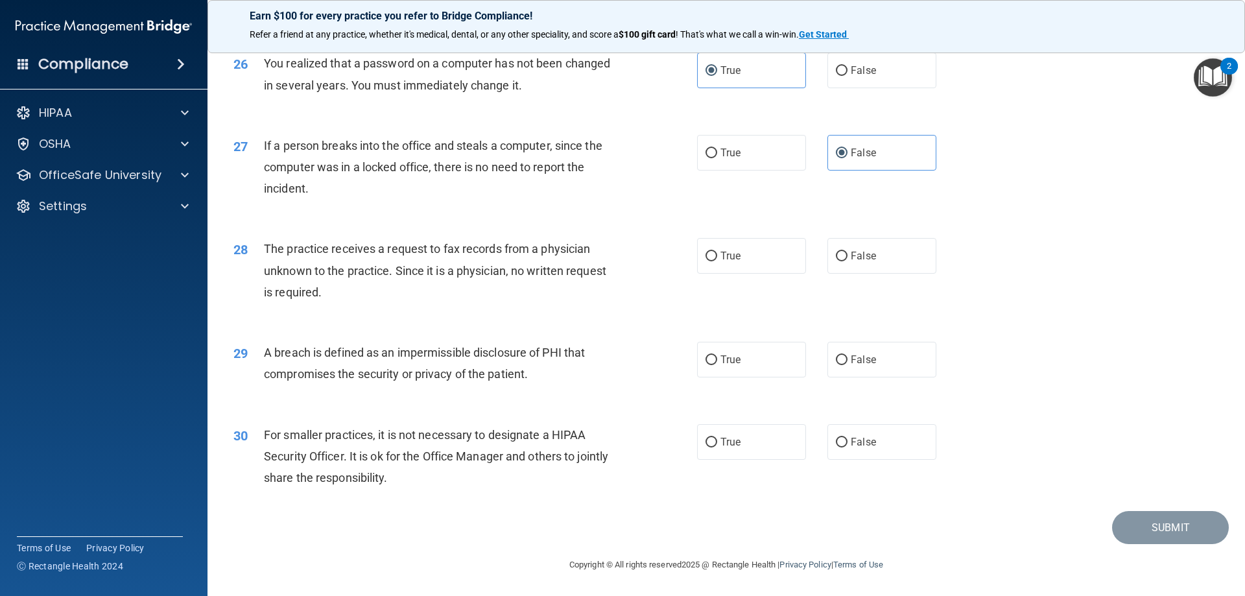
scroll to position [2464, 0]
click at [903, 251] on label "False" at bounding box center [881, 256] width 109 height 36
click at [847, 252] on input "False" at bounding box center [842, 257] width 12 height 10
radio input "true"
click at [787, 370] on label "True" at bounding box center [751, 360] width 109 height 36
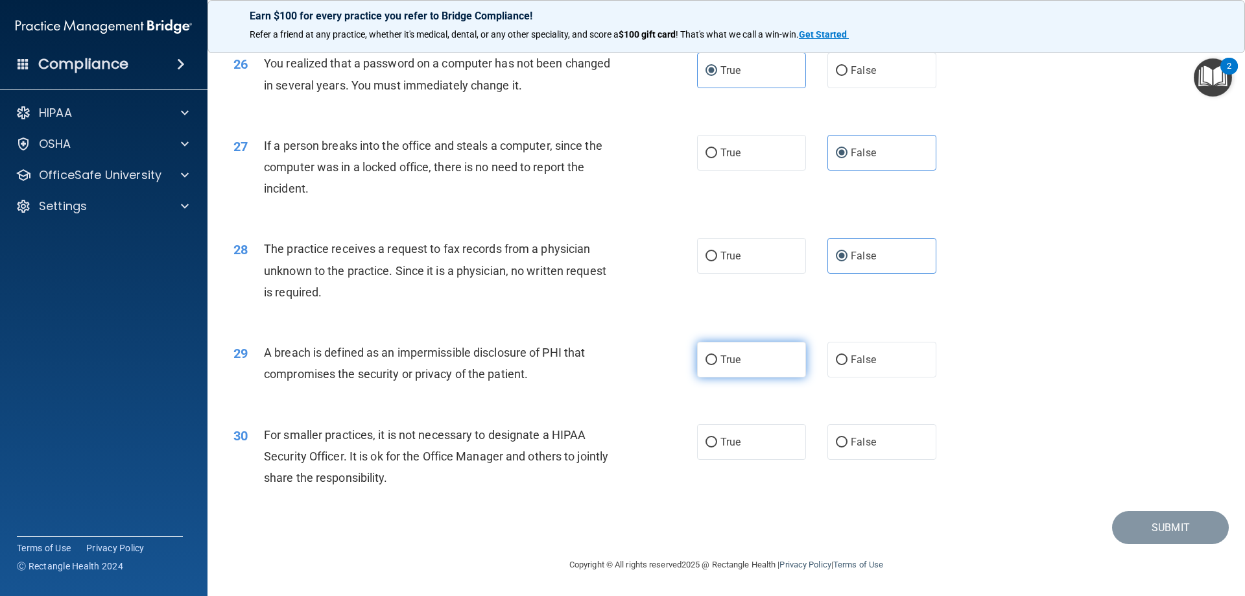
click at [717, 365] on input "True" at bounding box center [711, 360] width 12 height 10
radio input "true"
click at [877, 460] on label "False" at bounding box center [881, 442] width 109 height 36
click at [847, 447] on input "False" at bounding box center [842, 443] width 12 height 10
radio input "true"
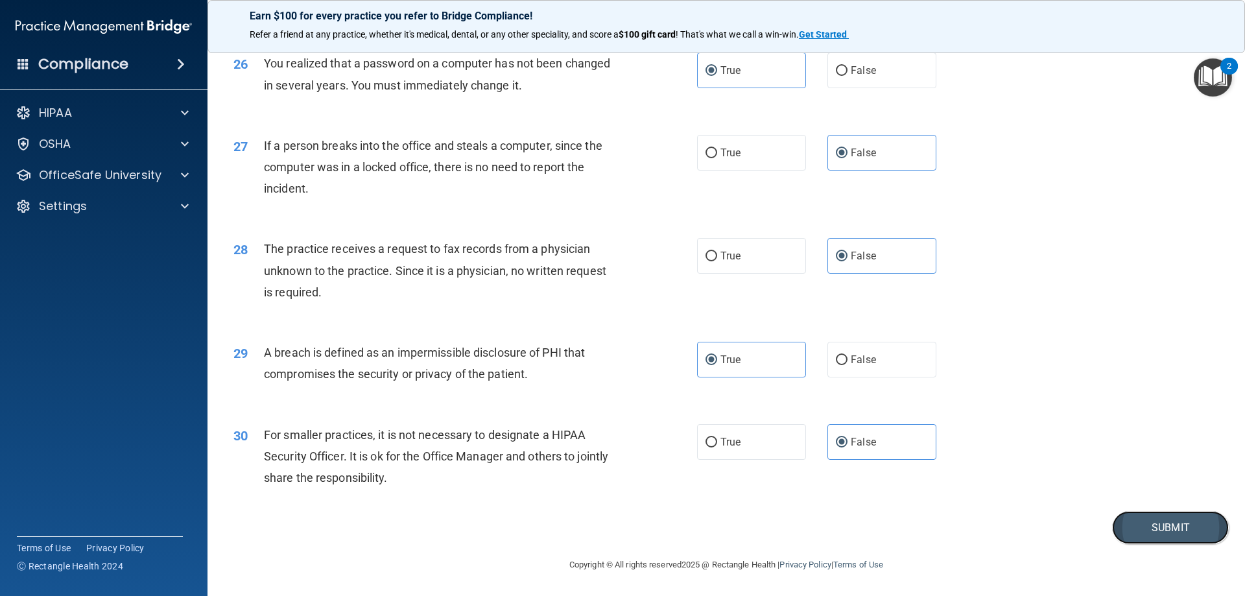
click at [1177, 538] on button "Submit" at bounding box center [1170, 527] width 117 height 33
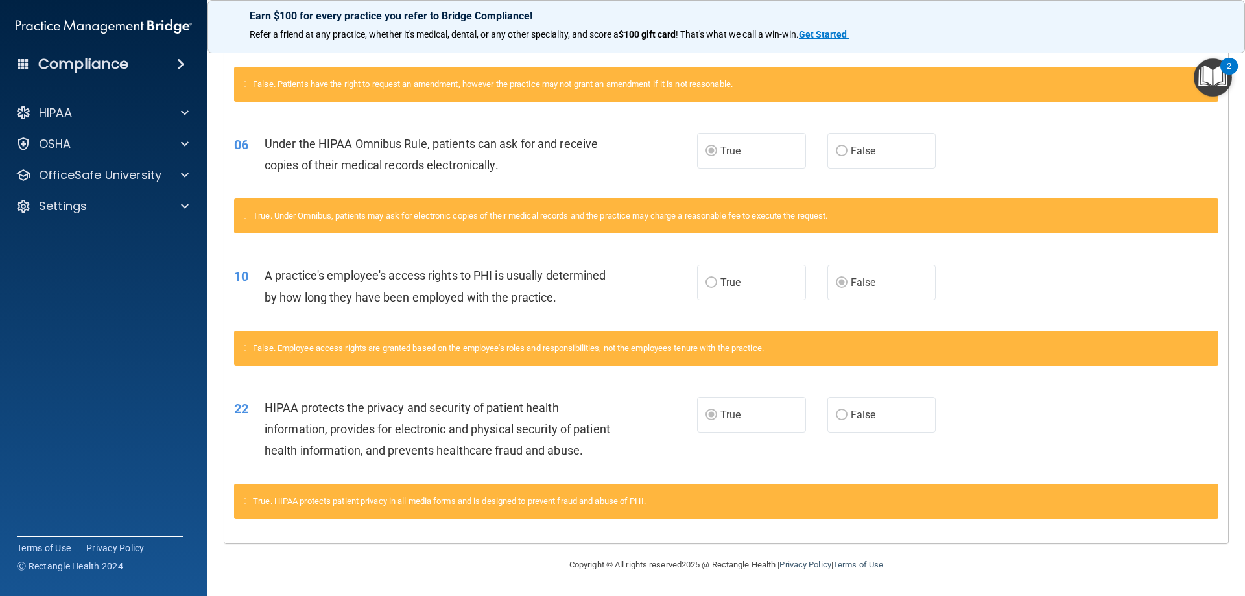
scroll to position [560, 0]
click at [184, 102] on div "HIPAA" at bounding box center [104, 113] width 208 height 26
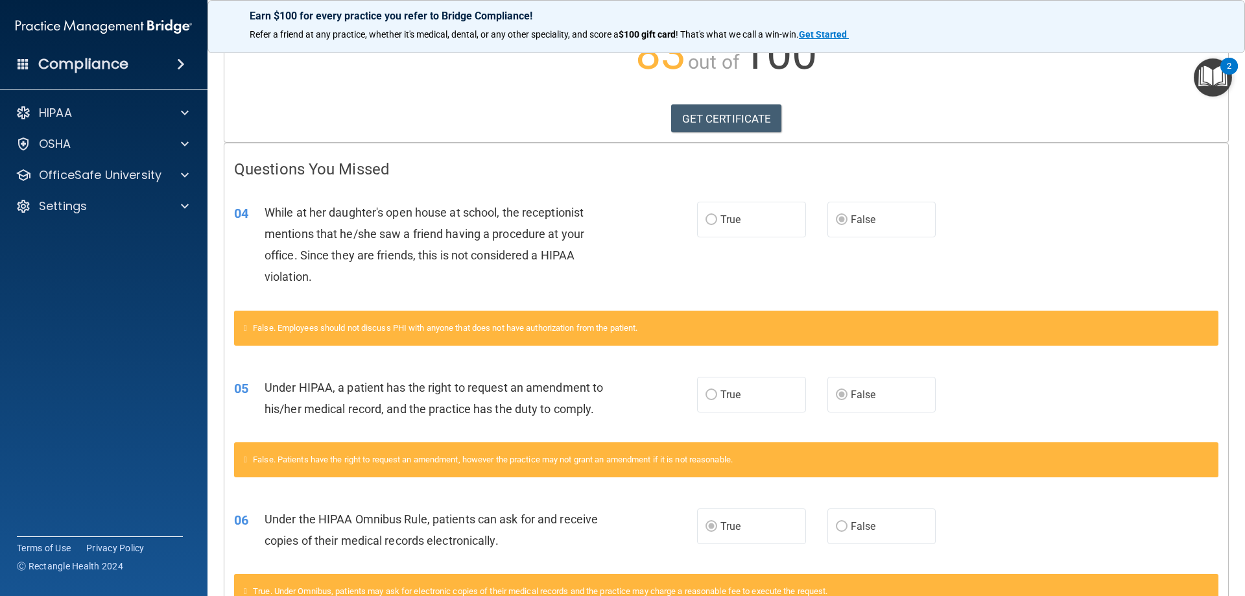
scroll to position [0, 0]
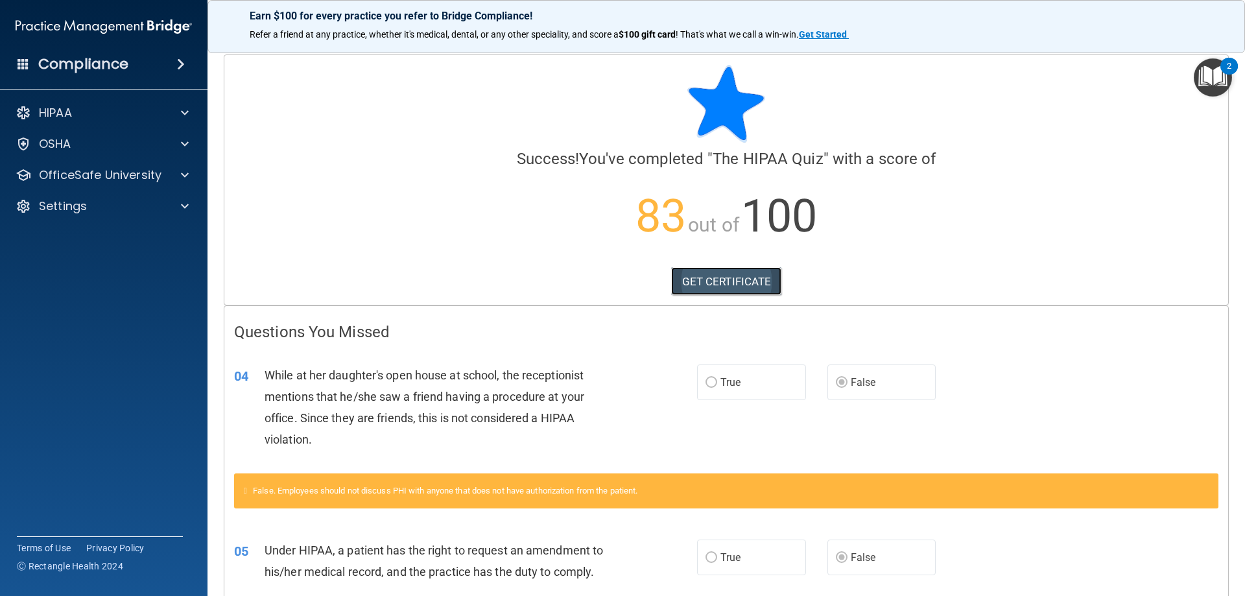
click at [748, 289] on link "GET CERTIFICATE" at bounding box center [726, 281] width 111 height 29
click at [206, 112] on div "HIPAA" at bounding box center [104, 113] width 208 height 26
click at [29, 121] on div "HIPAA" at bounding box center [104, 113] width 208 height 26
click at [39, 117] on p "HIPAA" at bounding box center [55, 113] width 33 height 16
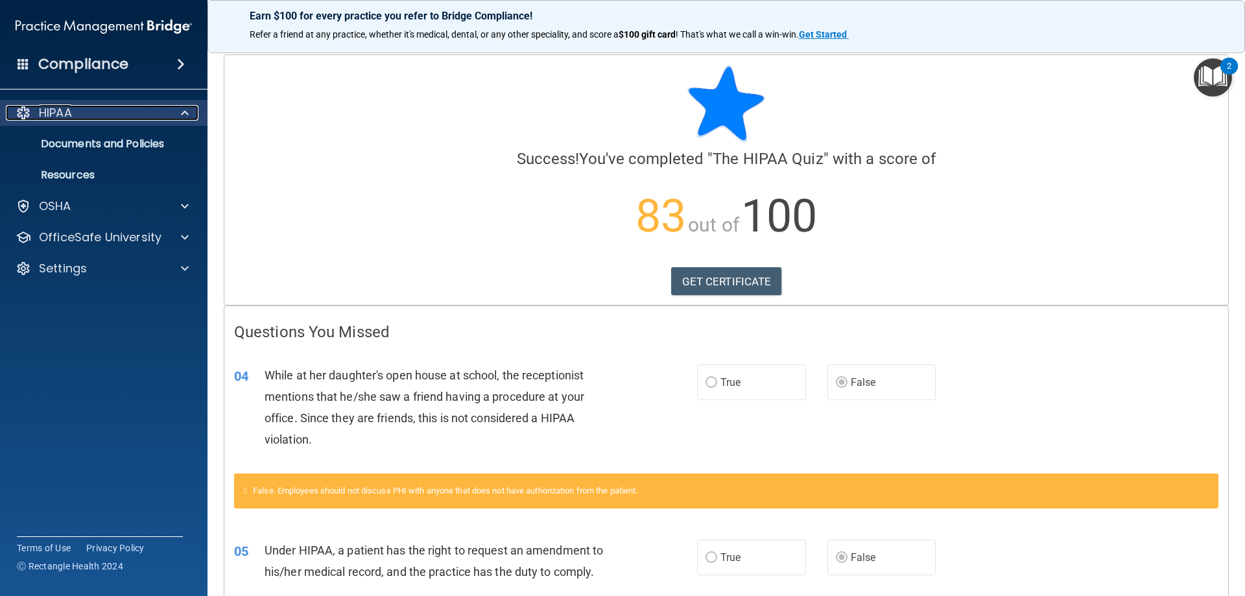
click at [51, 115] on p "HIPAA" at bounding box center [55, 113] width 33 height 16
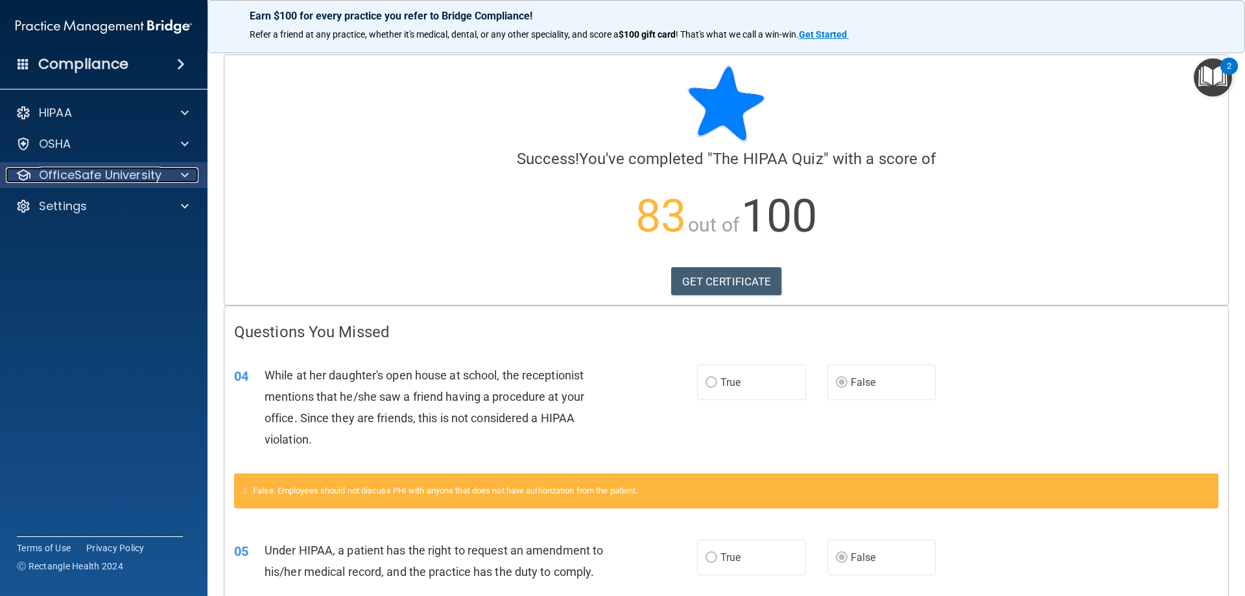
click at [91, 178] on p "OfficeSafe University" at bounding box center [100, 175] width 123 height 16
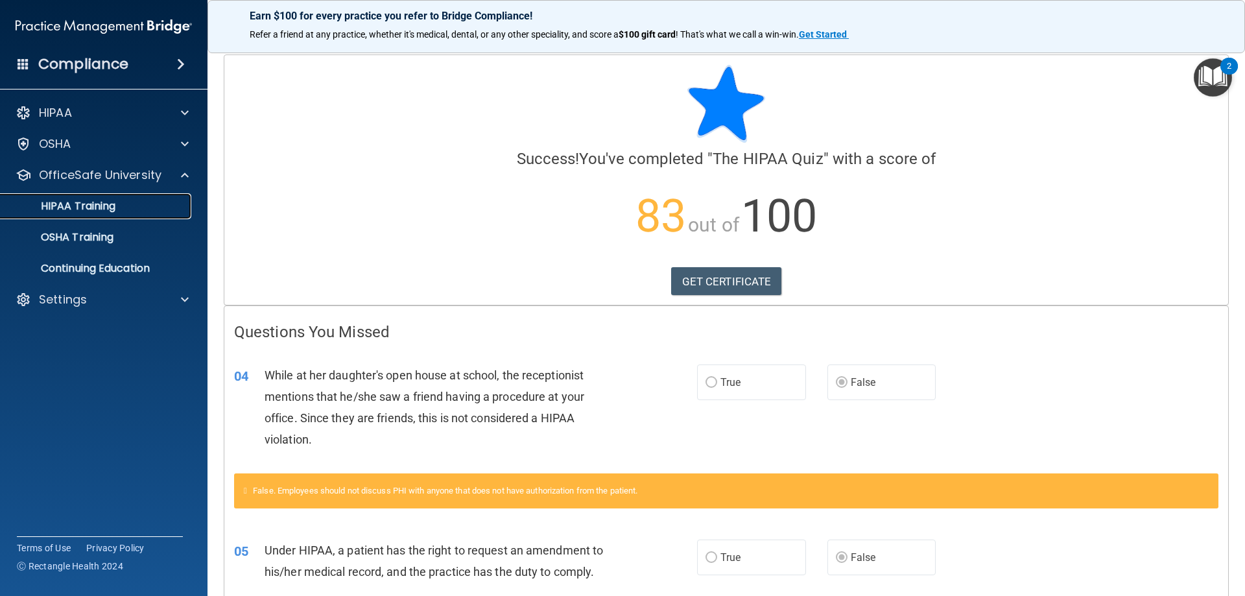
click at [74, 206] on p "HIPAA Training" at bounding box center [61, 206] width 107 height 13
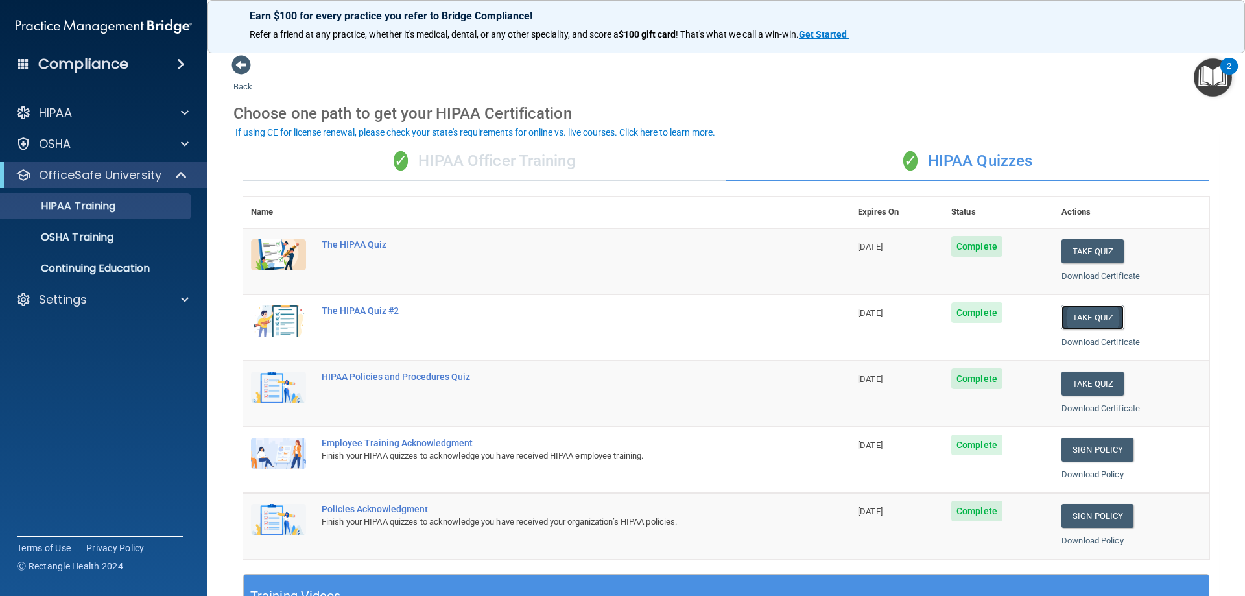
click at [1089, 320] on button "Take Quiz" at bounding box center [1092, 317] width 62 height 24
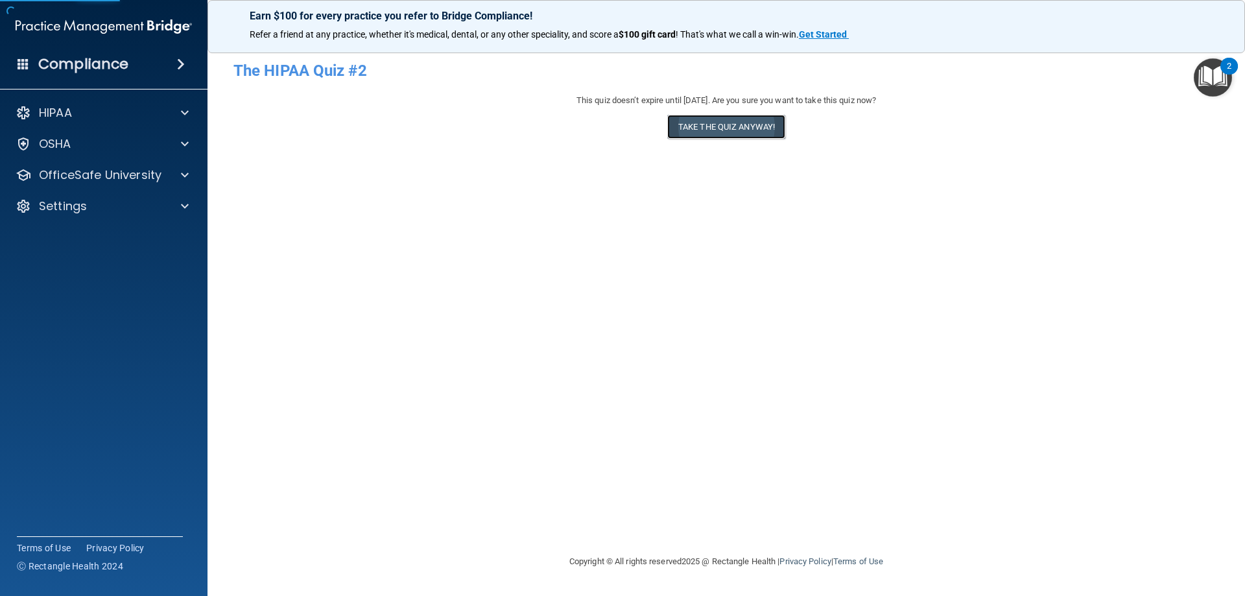
click at [729, 123] on button "Take the quiz anyway!" at bounding box center [726, 127] width 118 height 24
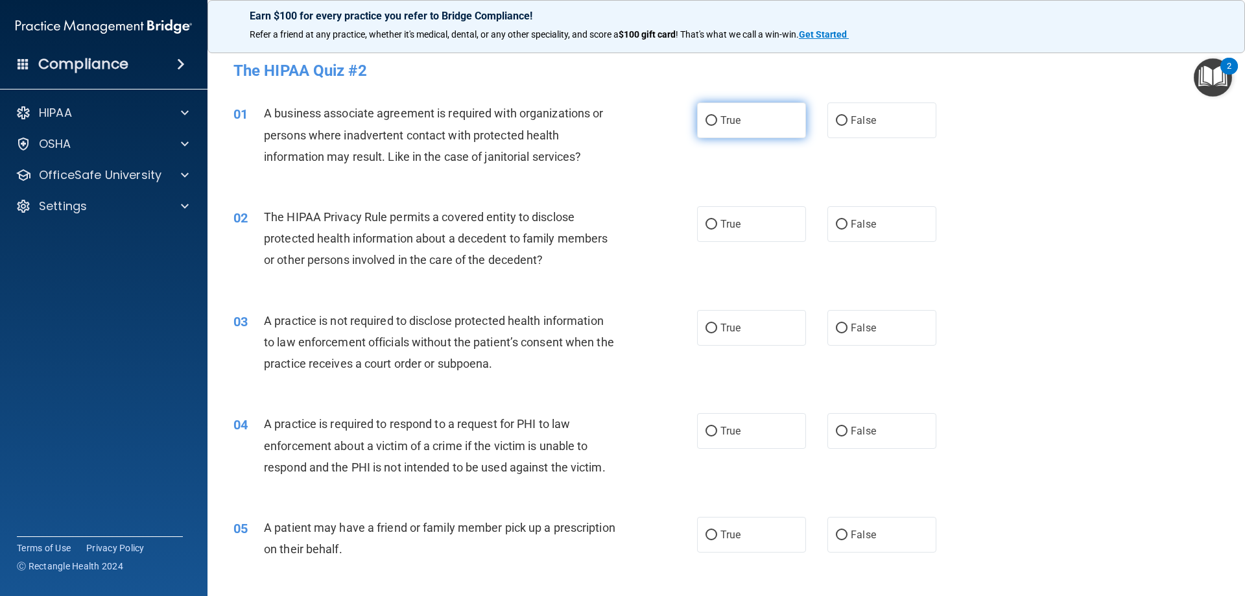
click at [754, 121] on label "True" at bounding box center [751, 120] width 109 height 36
click at [717, 121] on input "True" at bounding box center [711, 121] width 12 height 10
radio input "true"
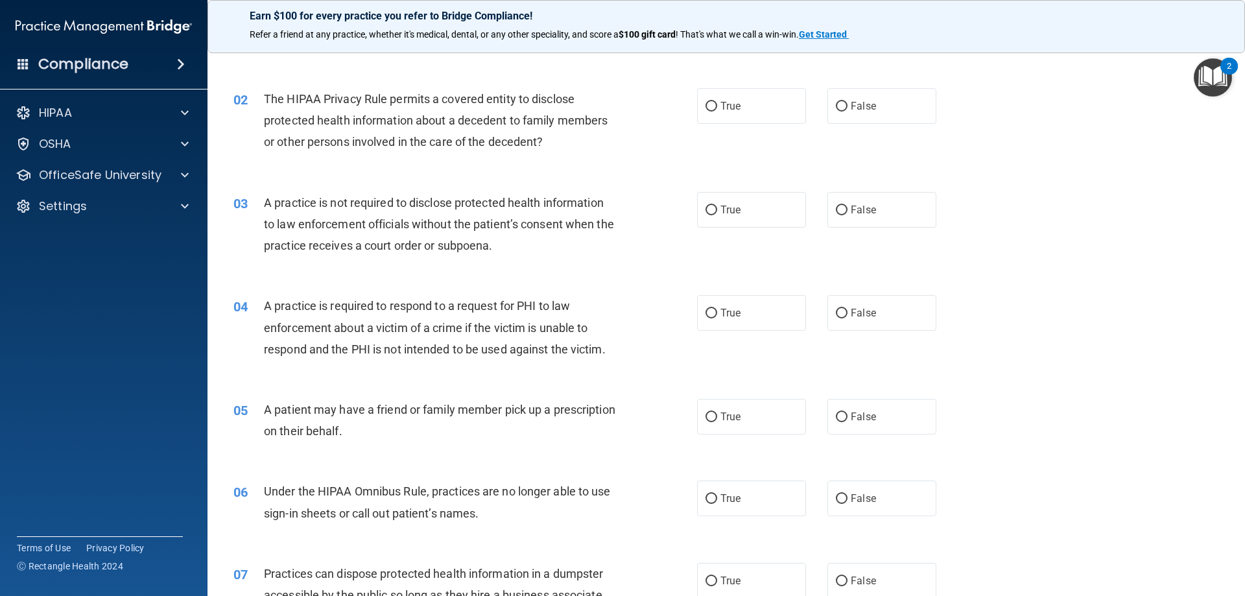
scroll to position [130, 0]
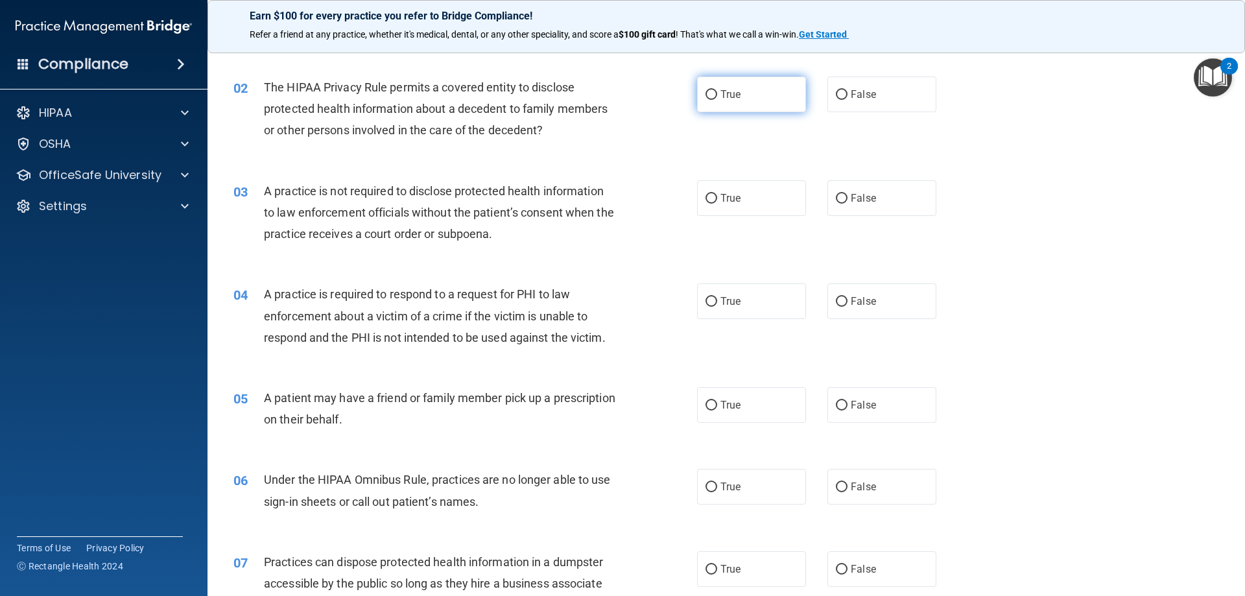
click at [706, 108] on label "True" at bounding box center [751, 95] width 109 height 36
click at [706, 100] on input "True" at bounding box center [711, 95] width 12 height 10
radio input "true"
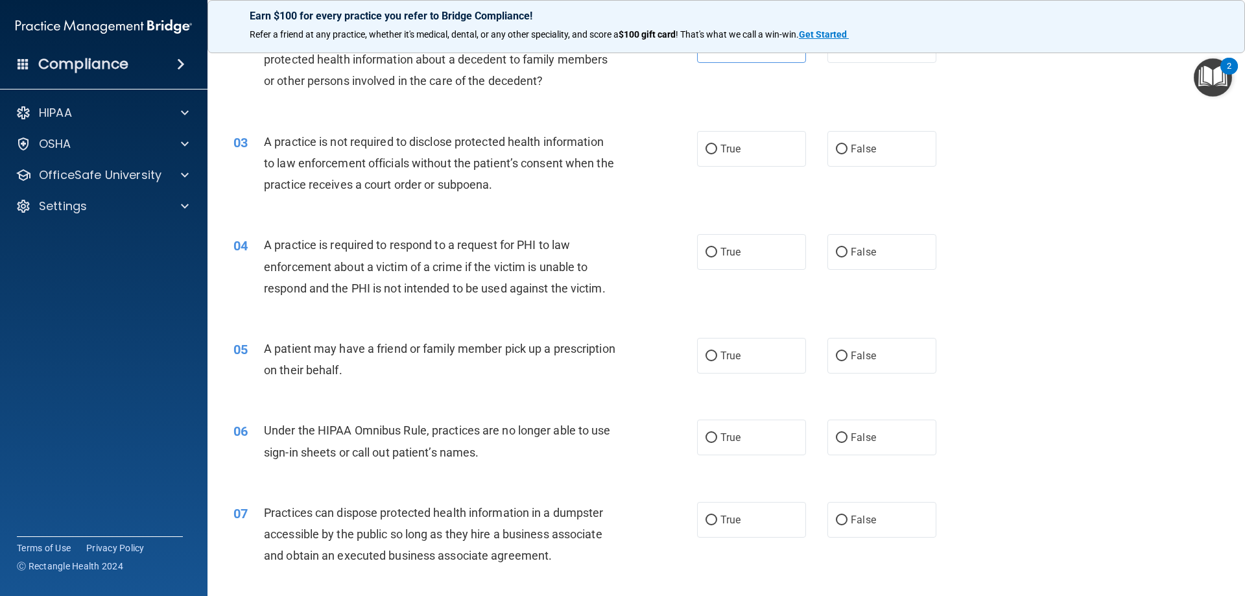
scroll to position [65, 0]
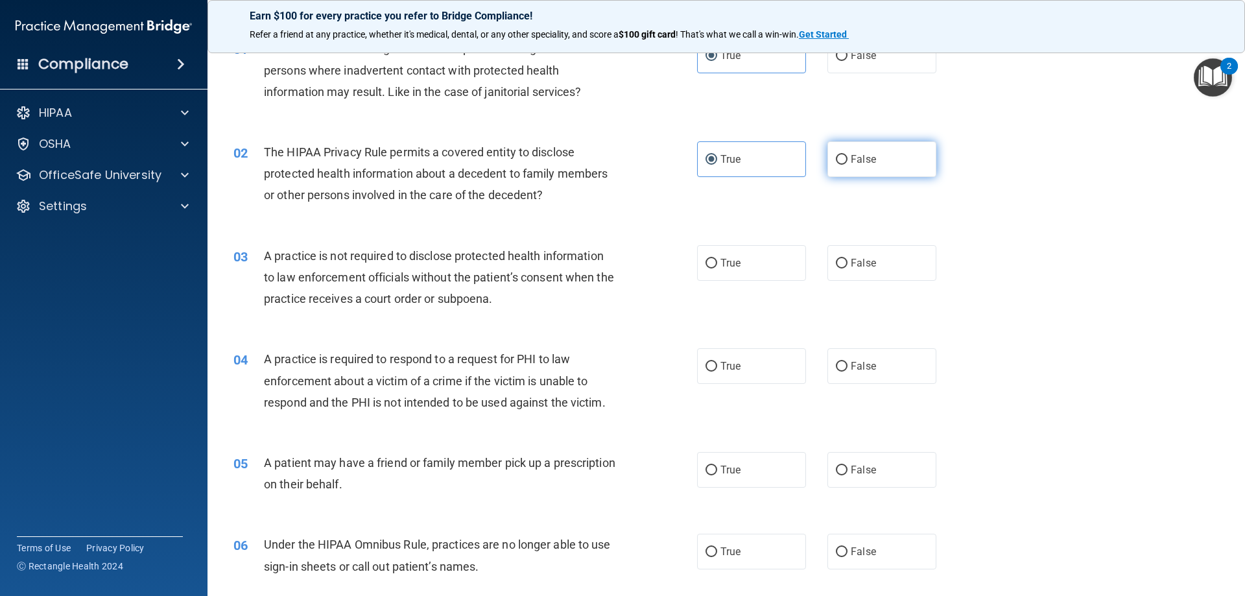
click at [860, 159] on span "False" at bounding box center [863, 159] width 25 height 12
click at [847, 159] on input "False" at bounding box center [842, 160] width 12 height 10
radio input "true"
drag, startPoint x: 791, startPoint y: 161, endPoint x: 787, endPoint y: 169, distance: 8.7
click at [788, 167] on label "True" at bounding box center [751, 159] width 109 height 36
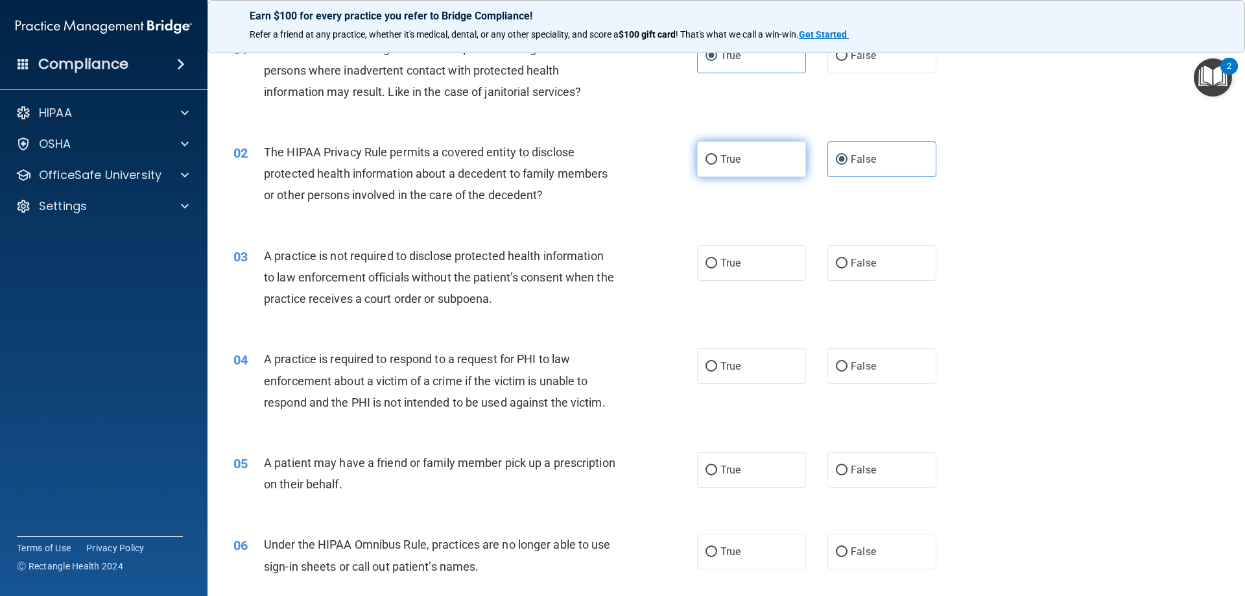
click at [717, 165] on input "True" at bounding box center [711, 160] width 12 height 10
radio input "true"
radio input "false"
click at [699, 263] on label "True" at bounding box center [751, 263] width 109 height 36
click at [705, 263] on input "True" at bounding box center [711, 264] width 12 height 10
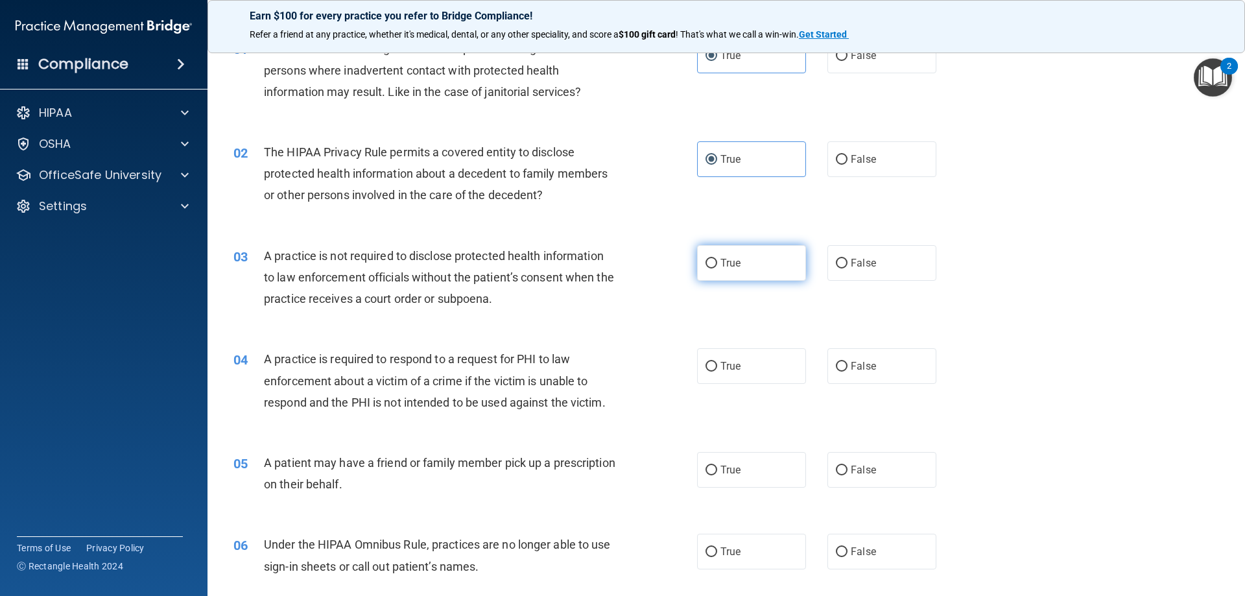
radio input "true"
click at [844, 264] on label "False" at bounding box center [881, 263] width 109 height 36
click at [844, 264] on input "False" at bounding box center [842, 264] width 12 height 10
radio input "true"
radio input "false"
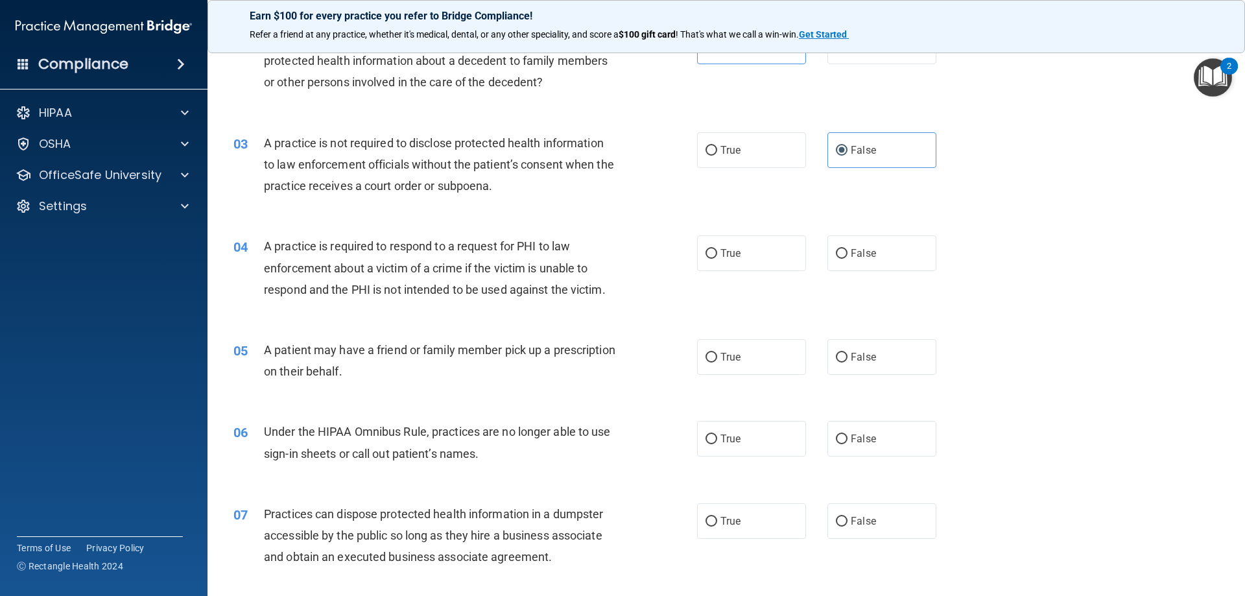
scroll to position [195, 0]
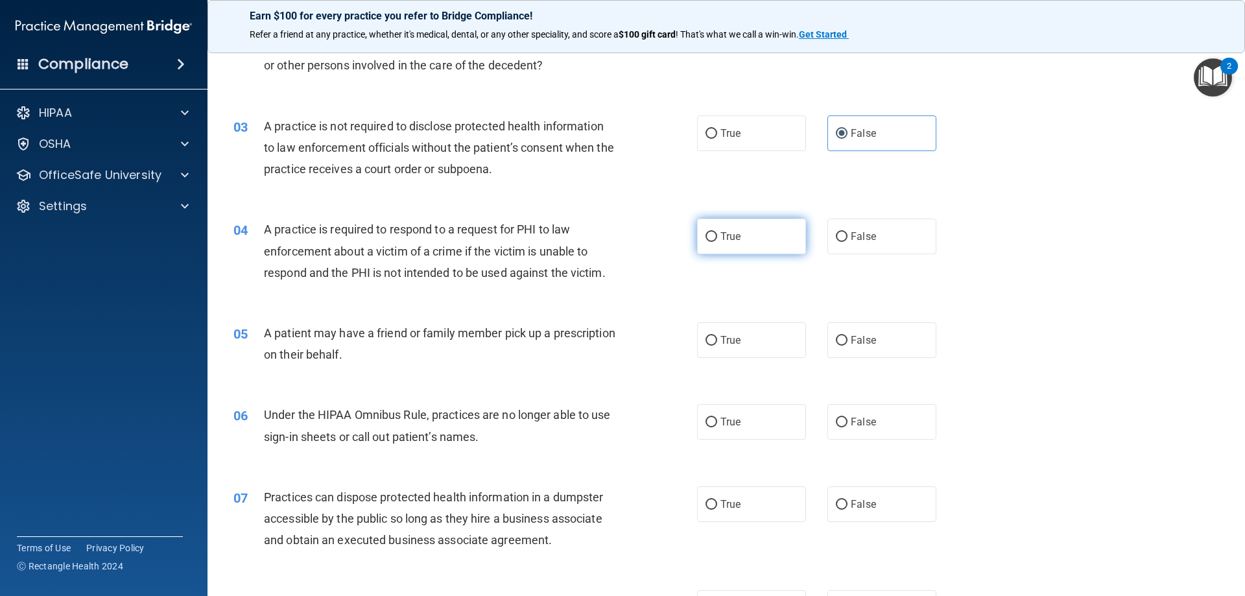
click at [753, 237] on label "True" at bounding box center [751, 237] width 109 height 36
click at [717, 237] on input "True" at bounding box center [711, 237] width 12 height 10
radio input "true"
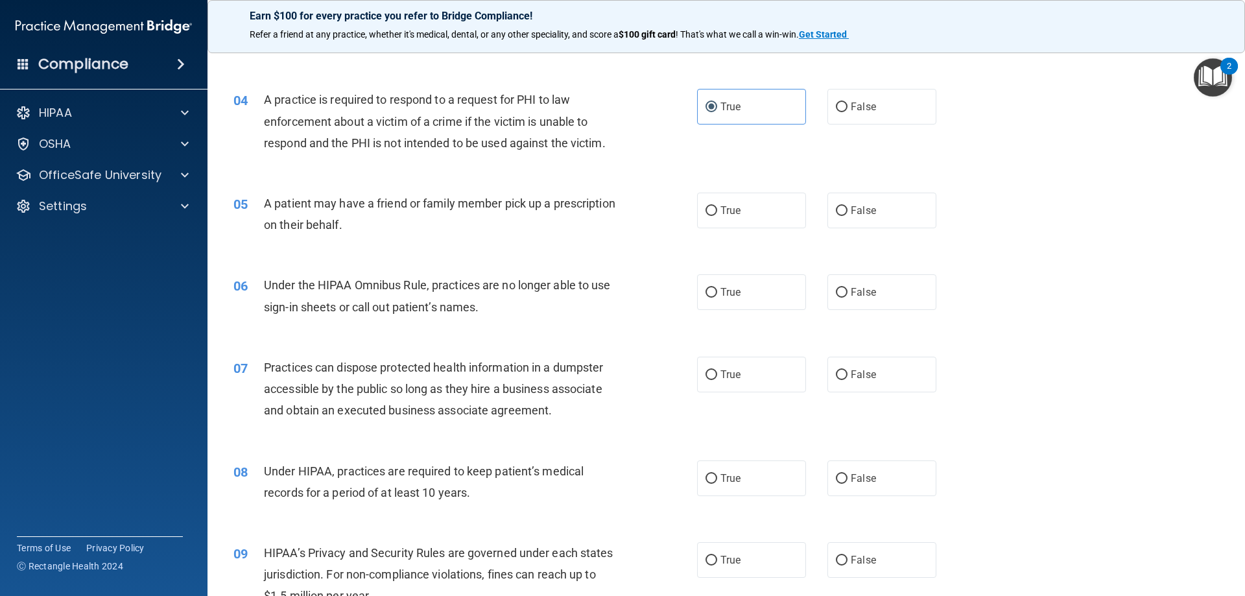
scroll to position [389, 0]
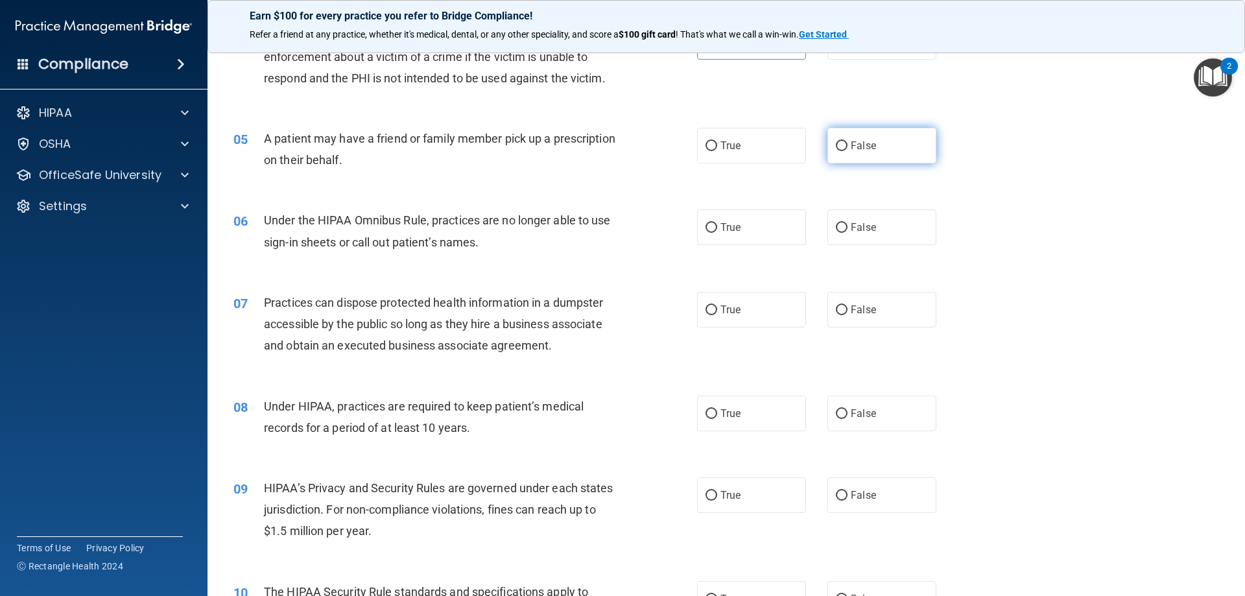
click at [840, 148] on input "False" at bounding box center [842, 146] width 12 height 10
radio input "true"
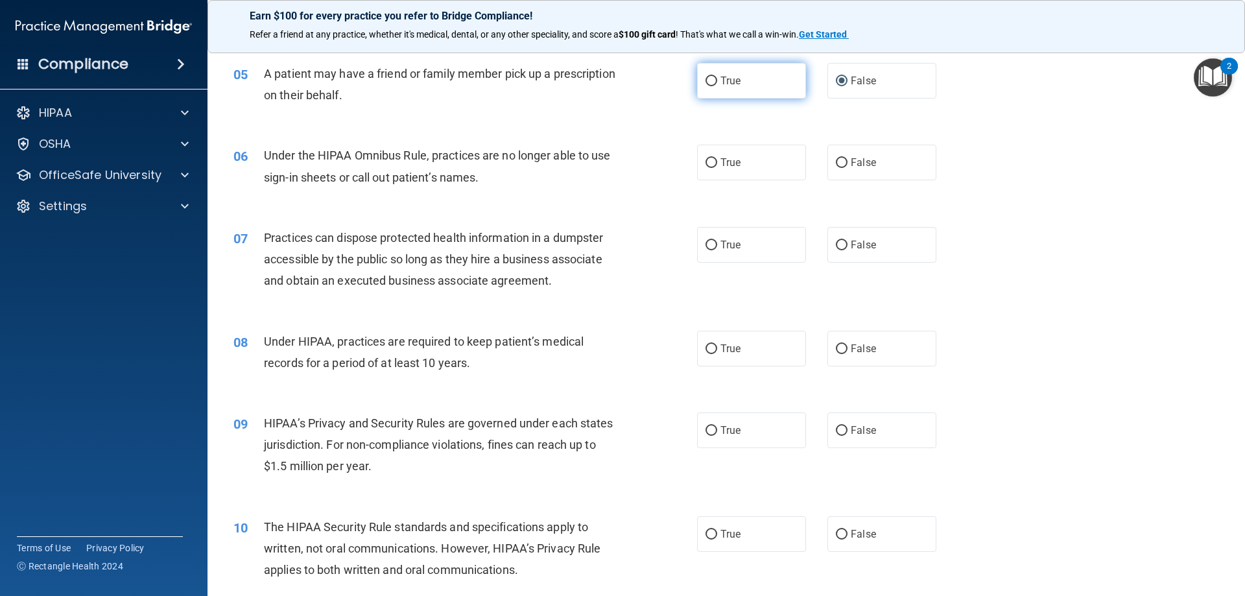
click at [747, 74] on label "True" at bounding box center [751, 81] width 109 height 36
click at [717, 77] on input "True" at bounding box center [711, 82] width 12 height 10
radio input "true"
radio input "false"
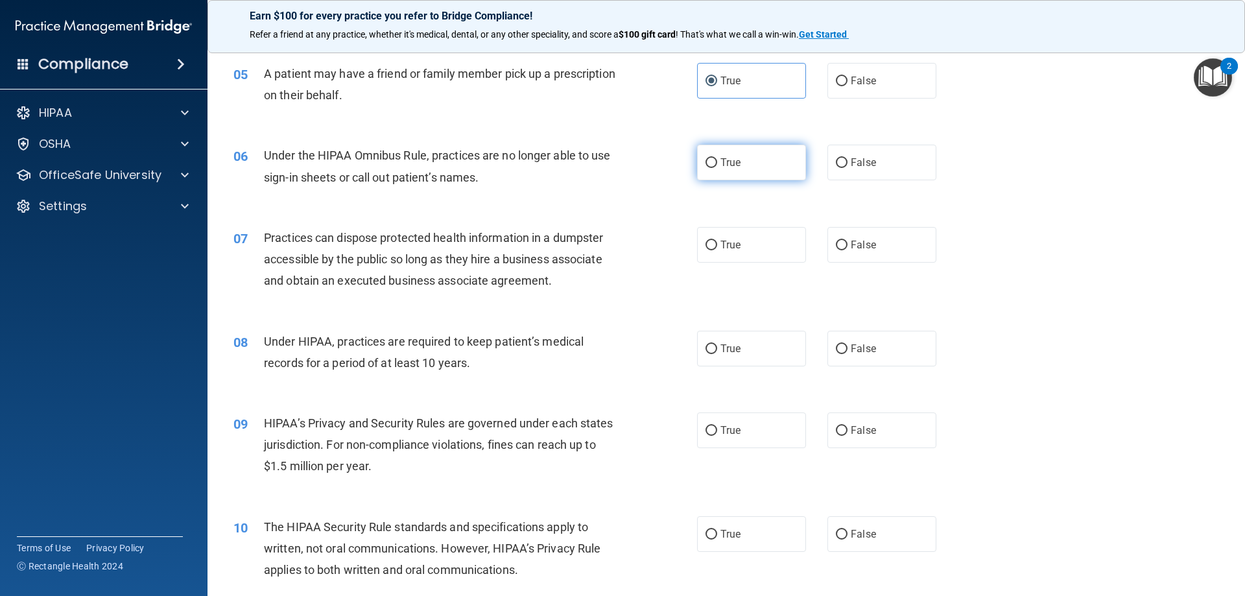
click at [728, 174] on label "True" at bounding box center [751, 163] width 109 height 36
click at [717, 168] on input "True" at bounding box center [711, 163] width 12 height 10
radio input "true"
click at [863, 170] on label "False" at bounding box center [881, 163] width 109 height 36
click at [847, 168] on input "False" at bounding box center [842, 163] width 12 height 10
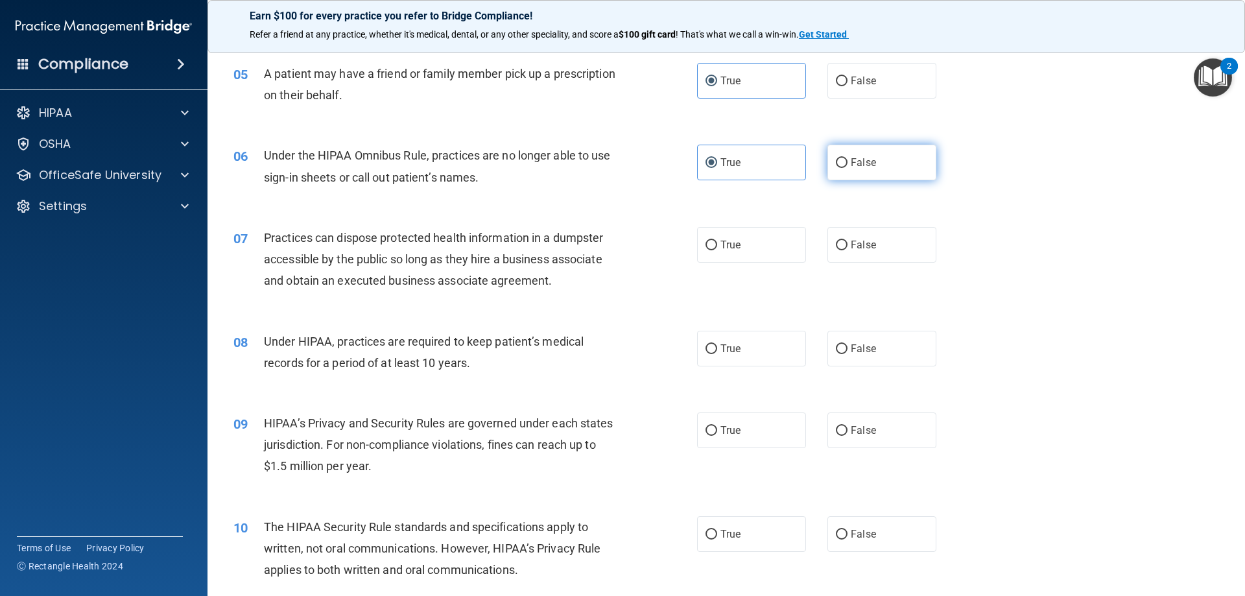
radio input "true"
radio input "false"
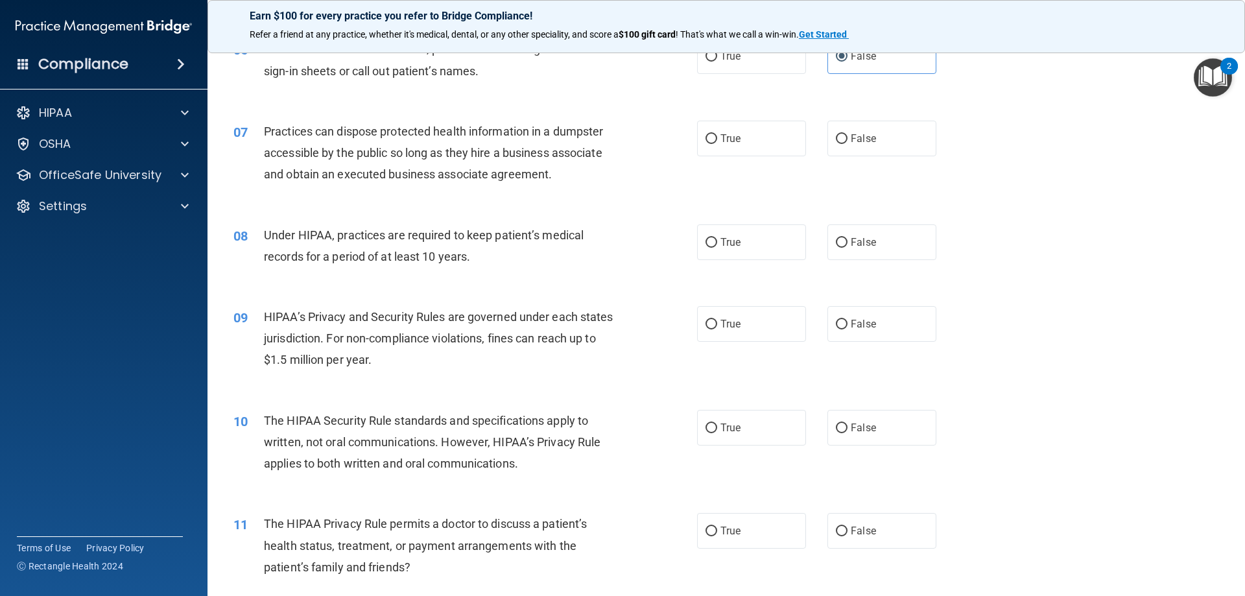
scroll to position [584, 0]
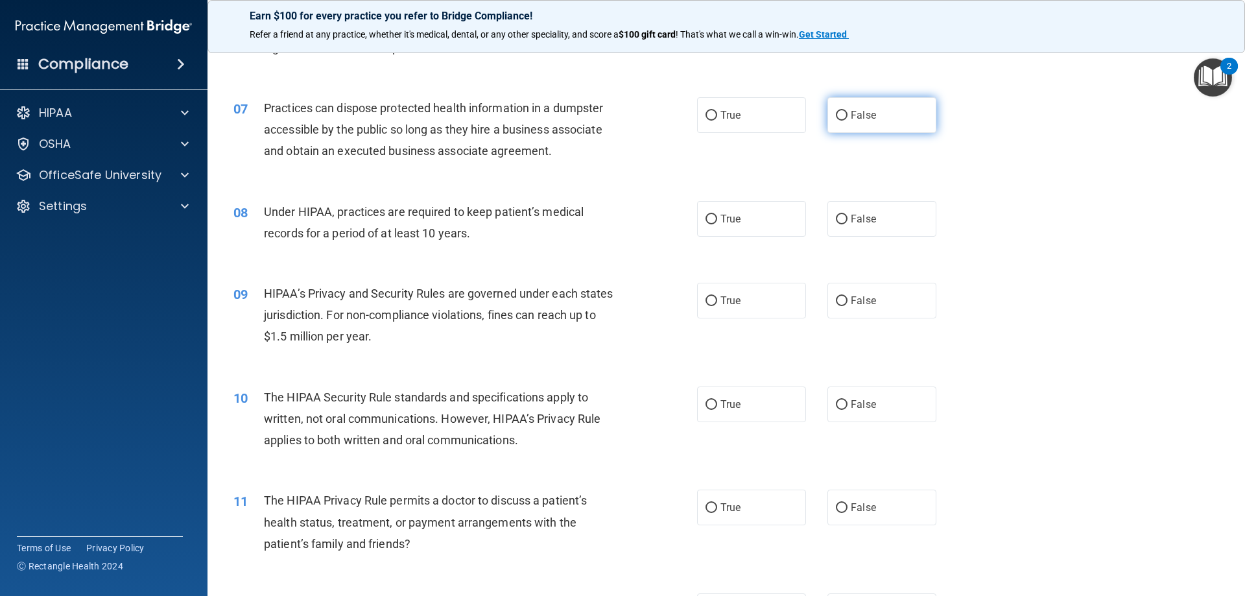
click at [900, 112] on label "False" at bounding box center [881, 115] width 109 height 36
click at [847, 112] on input "False" at bounding box center [842, 116] width 12 height 10
radio input "true"
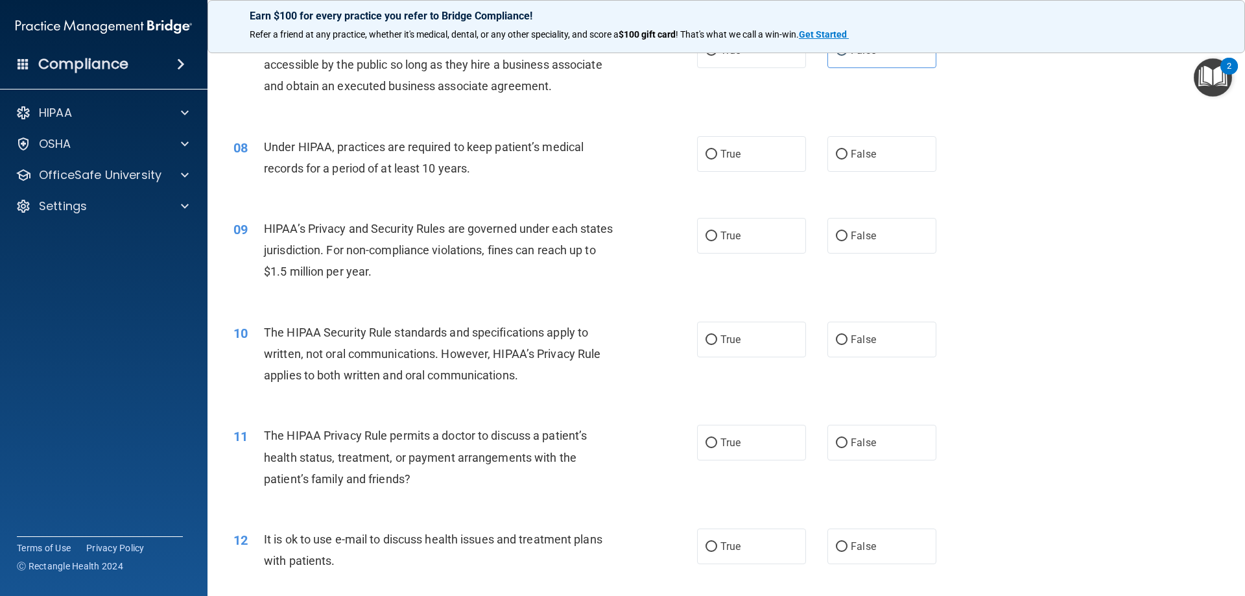
scroll to position [713, 0]
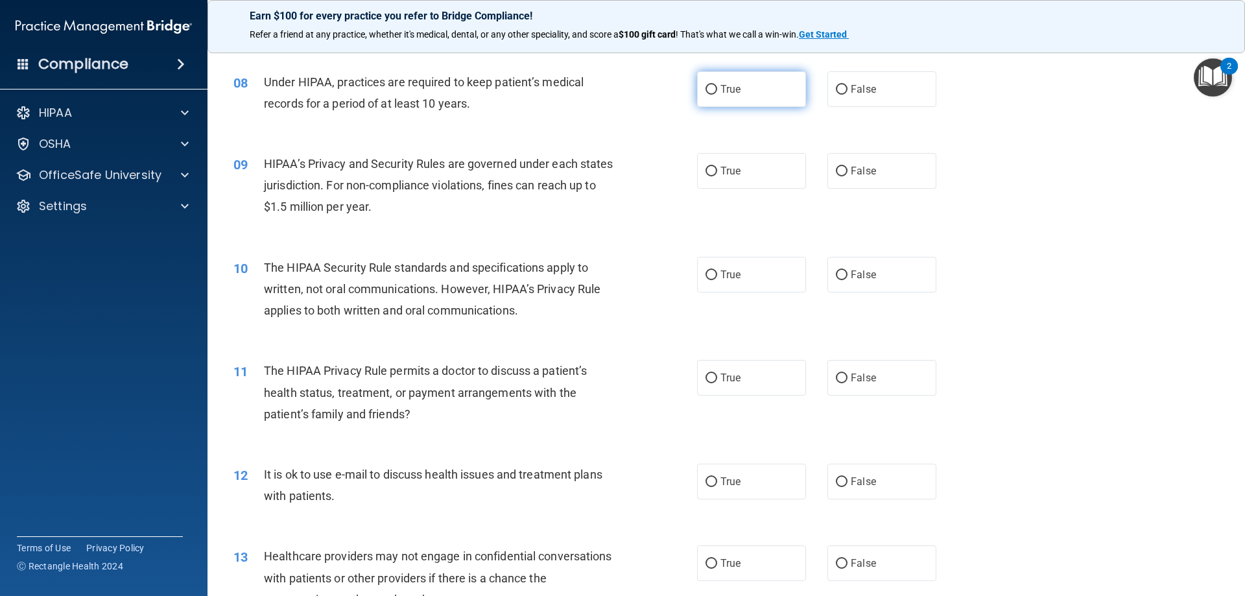
click at [725, 91] on span "True" at bounding box center [730, 89] width 20 height 12
click at [717, 91] on input "True" at bounding box center [711, 90] width 12 height 10
radio input "true"
click at [722, 175] on span "True" at bounding box center [730, 171] width 20 height 12
click at [717, 175] on input "True" at bounding box center [711, 172] width 12 height 10
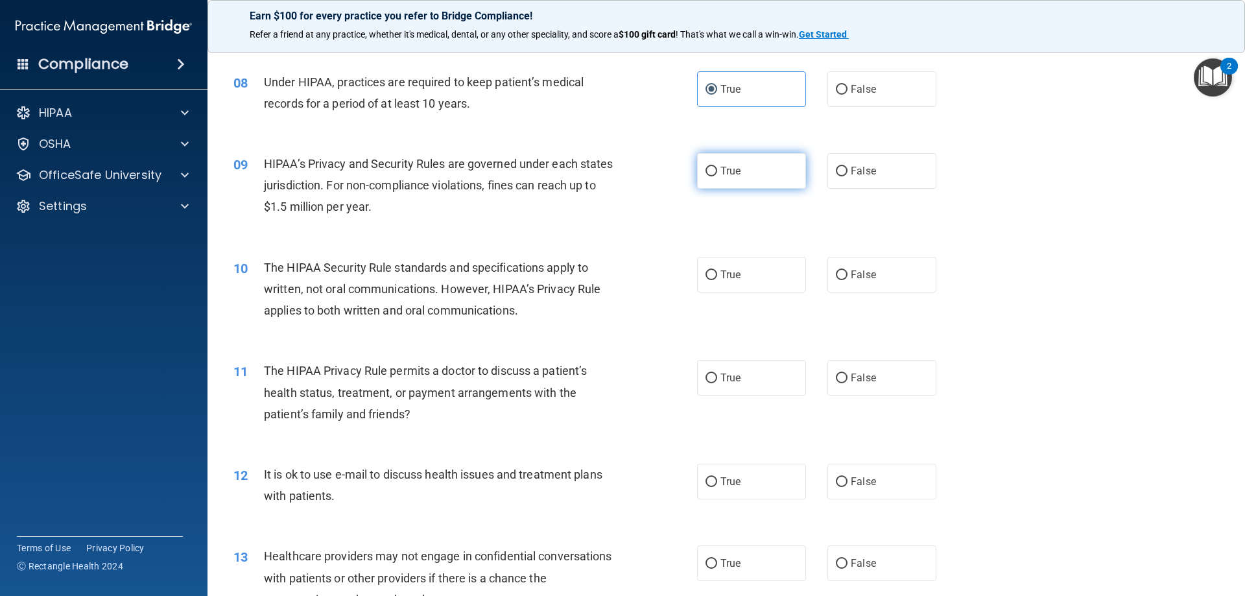
radio input "true"
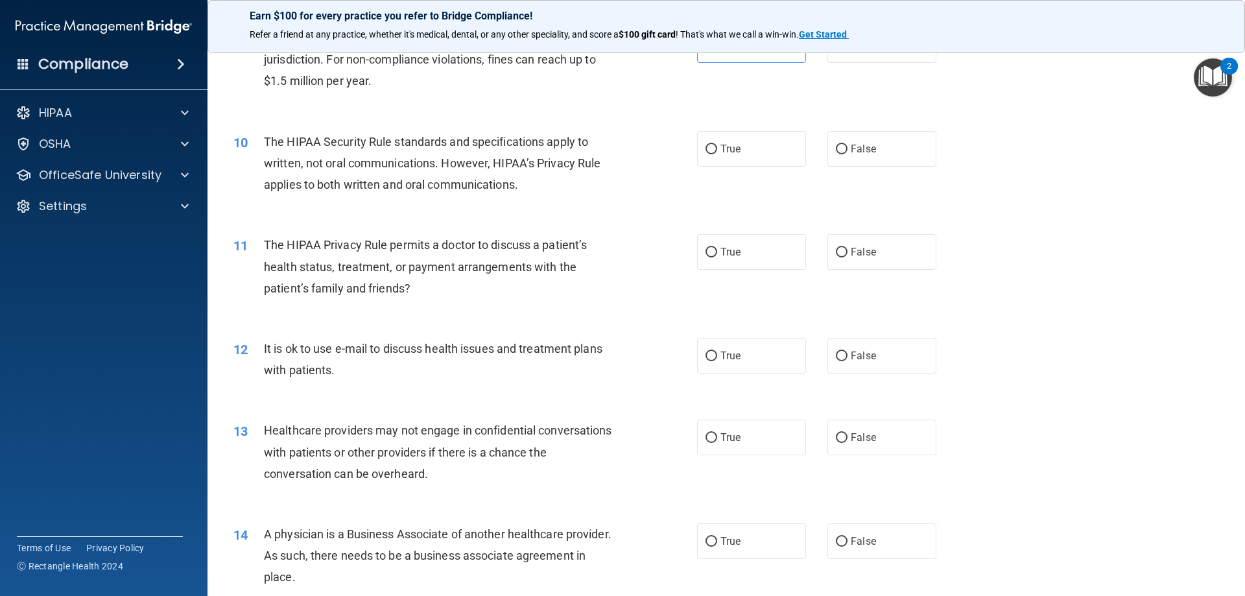
scroll to position [843, 0]
